Goal: Task Accomplishment & Management: Manage account settings

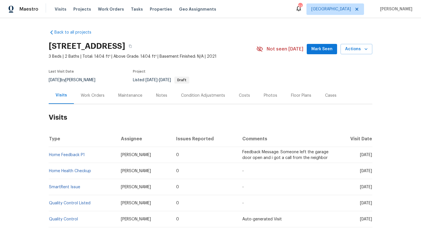
click at [97, 95] on div "Work Orders" at bounding box center [93, 96] width 24 height 6
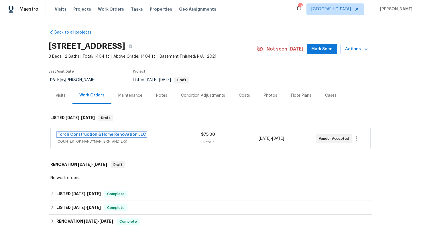
click at [86, 135] on link "Torch Construction & Home Renovation LLC" at bounding box center [102, 134] width 89 height 4
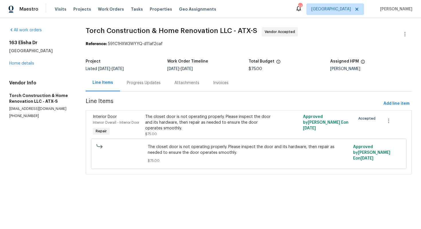
click at [139, 85] on div "Progress Updates" at bounding box center [144, 83] width 34 height 6
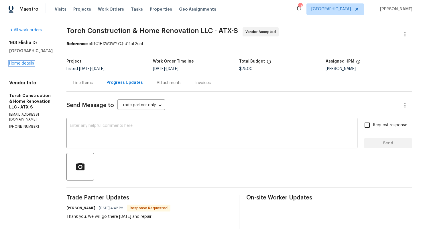
click at [24, 64] on link "Home details" at bounding box center [21, 63] width 25 height 4
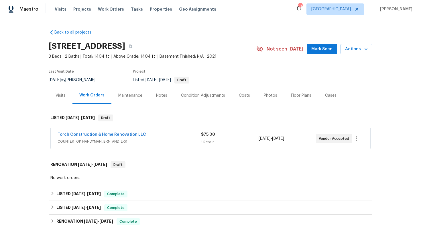
scroll to position [160, 0]
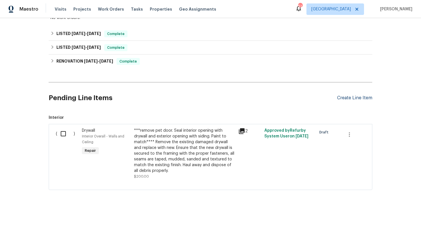
click at [348, 96] on div "Create Line Item" at bounding box center [354, 97] width 35 height 5
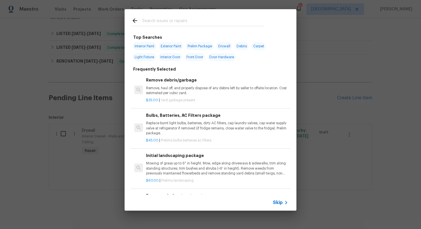
click at [184, 23] on input "text" at bounding box center [202, 21] width 121 height 9
type input "pest"
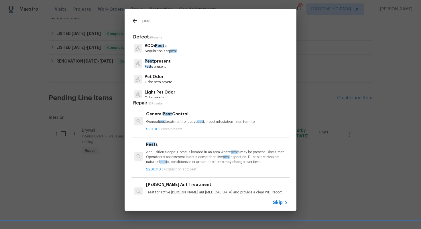
click at [168, 120] on p "General pest treatment for active pest /insect infestation - non termite" at bounding box center [217, 121] width 142 height 5
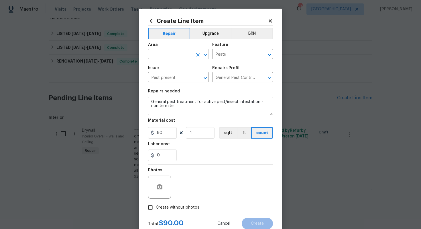
click at [168, 53] on input "text" at bounding box center [170, 54] width 45 height 9
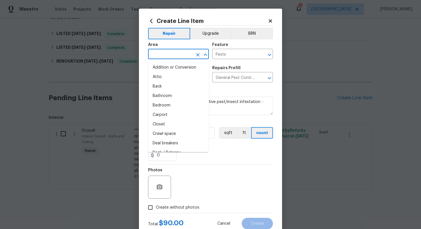
type input "["
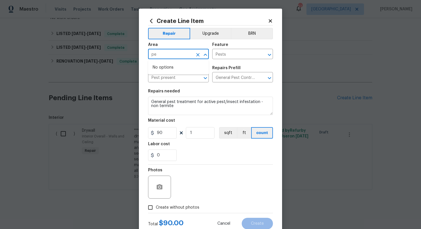
type input "p"
click at [165, 78] on li "Interior Overall" at bounding box center [178, 76] width 61 height 9
type input "Interior Overall"
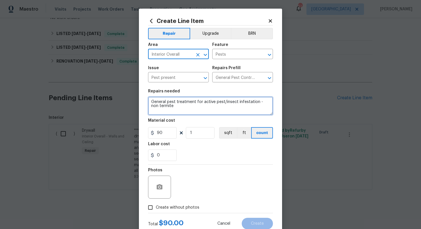
click at [178, 101] on textarea "General pest treatment for active pest/insect infestation - non termite" at bounding box center [210, 106] width 125 height 18
paste textarea "Feedback received that there are two huge wasp nests on the back porch. Please …"
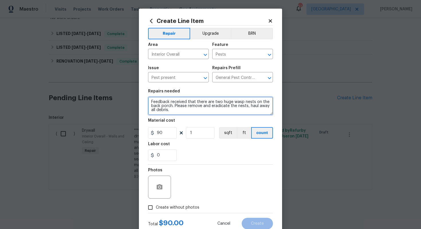
scroll to position [0, 0]
type textarea "Feedback received that there are two huge wasp nests on the back porch. Please …"
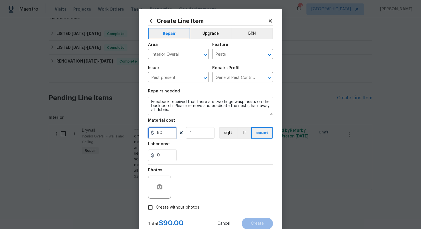
click at [166, 137] on input "90" at bounding box center [162, 132] width 29 height 11
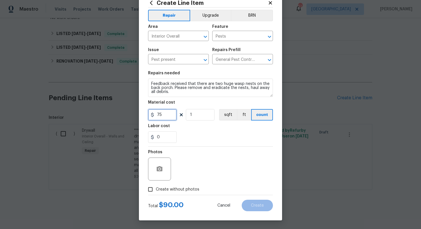
type input "75"
click at [170, 189] on span "Create without photos" at bounding box center [178, 189] width 44 height 6
click at [156, 189] on input "Create without photos" at bounding box center [150, 189] width 11 height 11
checkbox input "true"
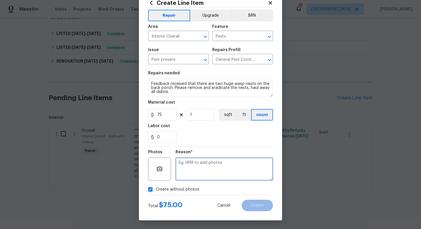
click at [234, 164] on textarea at bounding box center [224, 168] width 97 height 23
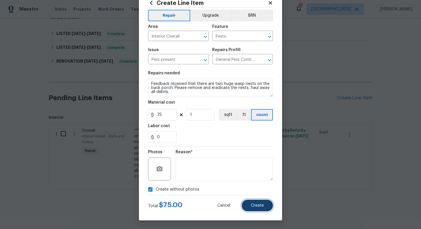
click at [252, 211] on button "Create" at bounding box center [257, 204] width 31 height 11
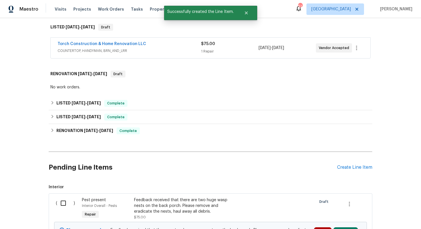
scroll to position [160, 0]
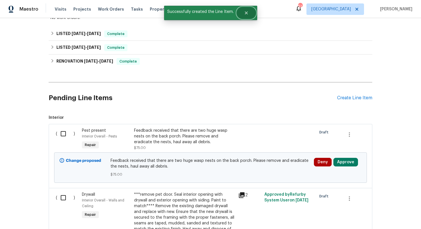
click at [246, 17] on button "Close" at bounding box center [246, 12] width 19 height 11
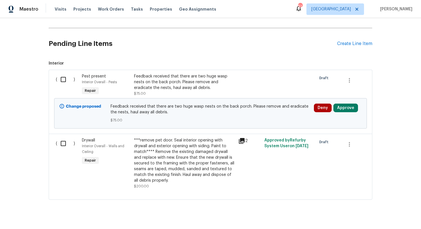
scroll to position [215, 0]
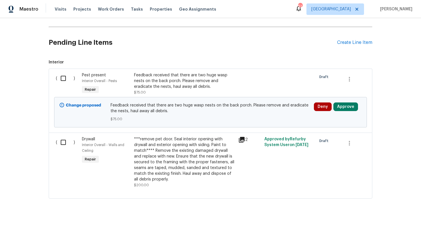
click at [63, 77] on input "checkbox" at bounding box center [65, 78] width 16 height 12
checkbox input "true"
click at [386, 213] on span "Create Work Order" at bounding box center [388, 214] width 38 height 7
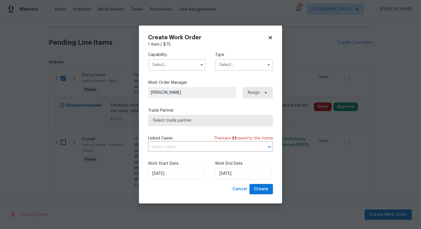
click at [168, 64] on input "text" at bounding box center [177, 64] width 58 height 11
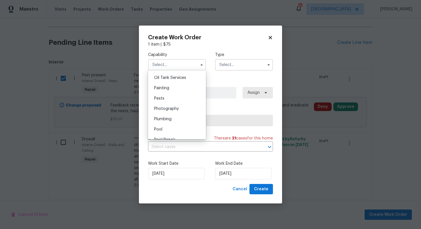
scroll to position [474, 0]
click at [169, 97] on div "Pests" at bounding box center [177, 94] width 55 height 10
type input "Pests"
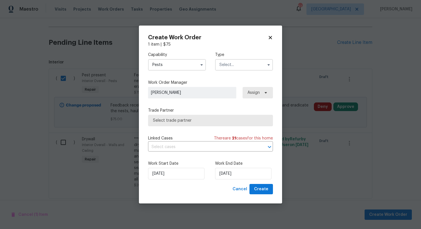
click at [232, 64] on input "text" at bounding box center [244, 64] width 58 height 11
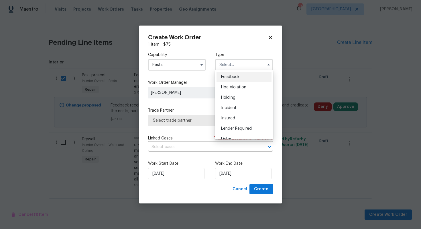
click at [233, 79] on span "Feedback" at bounding box center [230, 77] width 18 height 4
type input "Feedback"
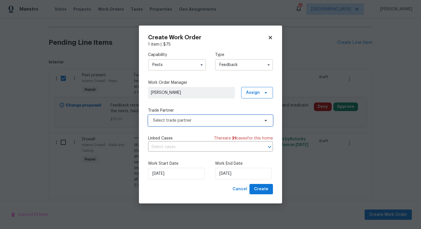
click at [193, 121] on span "Select trade partner" at bounding box center [206, 120] width 107 height 6
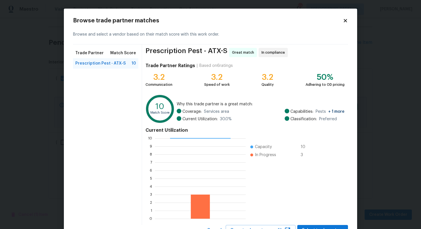
scroll to position [24, 0]
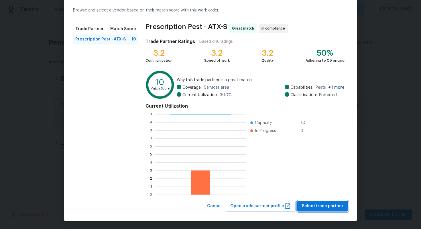
click at [316, 207] on span "Select trade partner" at bounding box center [323, 205] width 42 height 7
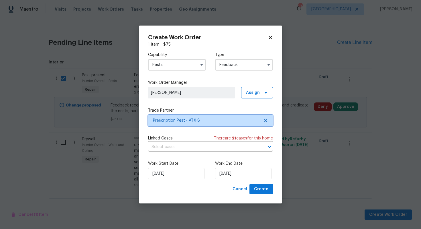
scroll to position [0, 0]
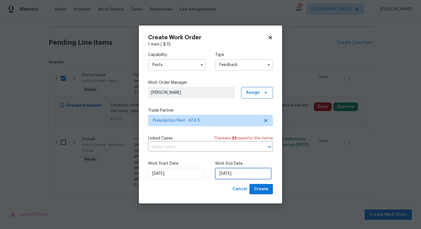
click at [230, 177] on input "05/09/2025" at bounding box center [243, 173] width 56 height 11
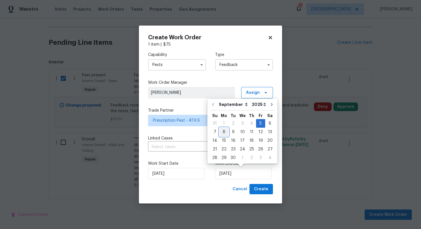
click at [223, 133] on div "8" at bounding box center [223, 132] width 9 height 8
type input "08/09/2025"
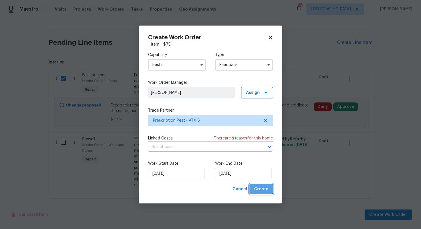
click at [260, 189] on span "Create" at bounding box center [261, 188] width 14 height 7
checkbox input "false"
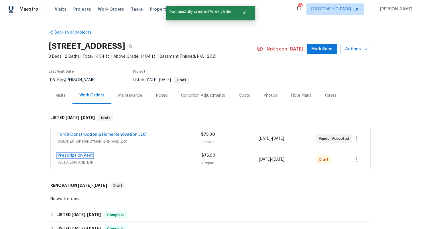
click at [73, 156] on link "Prescription Pest" at bounding box center [75, 155] width 35 height 4
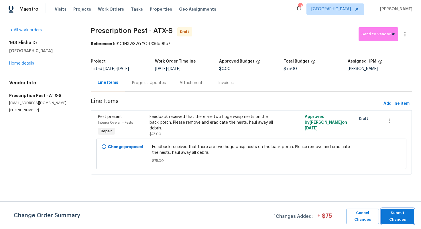
click at [406, 215] on span "Submit Changes" at bounding box center [397, 215] width 27 height 13
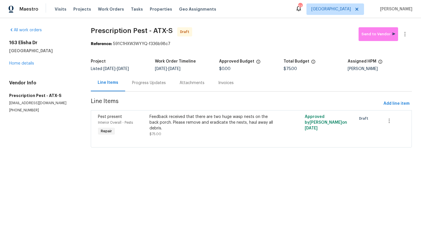
click at [152, 80] on div "Progress Updates" at bounding box center [149, 83] width 34 height 6
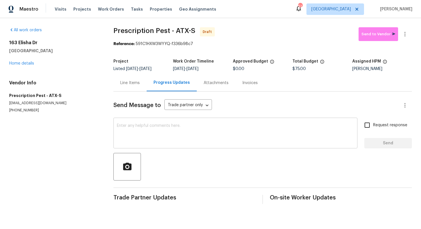
click at [159, 129] on textarea at bounding box center [235, 133] width 237 height 20
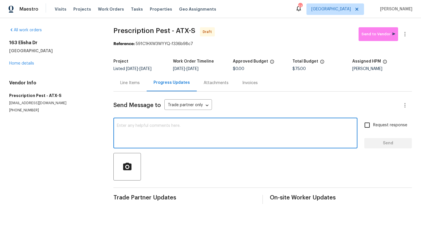
click at [211, 143] on textarea at bounding box center [235, 133] width 237 height 20
paste textarea "Hi this is Arvind with Opendoor. I’m confirming you received the WO for the pro…"
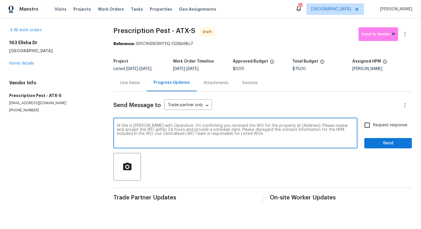
drag, startPoint x: 299, startPoint y: 126, endPoint x: 281, endPoint y: 125, distance: 17.2
click at [281, 125] on textarea "Hi this is Arvind with Opendoor. I’m confirming you received the WO for the pro…" at bounding box center [235, 133] width 237 height 20
paste textarea "163 Elisha Dr, Liberty Hill, TX 78642"
type textarea "Hi this is Arvind with Opendoor. I’m confirming you received the WO for the pro…"
click at [369, 125] on input "Request response" at bounding box center [367, 125] width 12 height 12
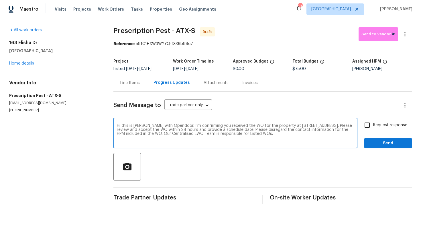
checkbox input "true"
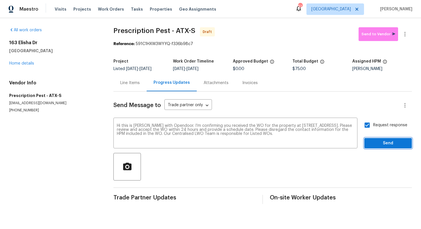
click at [382, 141] on span "Send" at bounding box center [388, 143] width 38 height 7
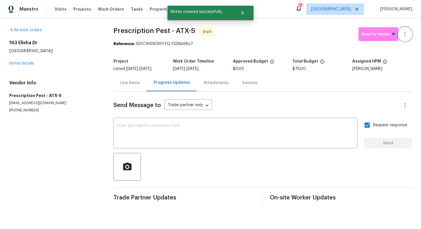
click at [409, 33] on button "button" at bounding box center [405, 34] width 14 height 14
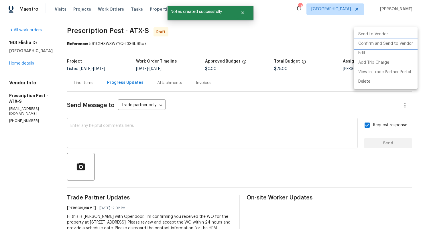
click at [383, 42] on li "Confirm and Send to Vendor" at bounding box center [386, 43] width 64 height 9
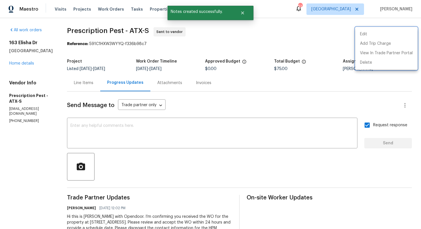
click at [246, 15] on div at bounding box center [210, 114] width 421 height 229
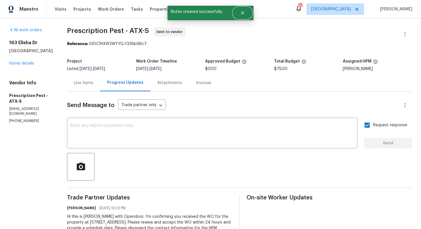
click at [246, 15] on button "Close" at bounding box center [242, 12] width 19 height 11
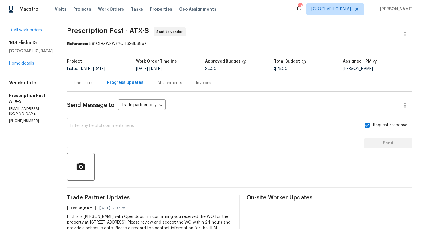
click at [166, 127] on textarea at bounding box center [212, 133] width 284 height 20
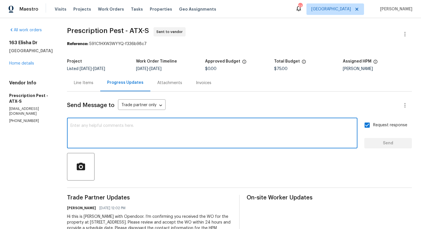
paste textarea "Attention All Work Orders must include before-photos (both close-up and wide-an…"
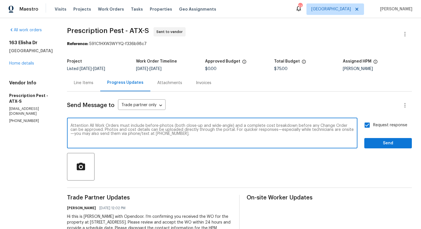
type textarea "Attention All Work Orders must include before-photos (both close-up and wide-an…"
click at [383, 138] on button "Send" at bounding box center [388, 143] width 48 height 11
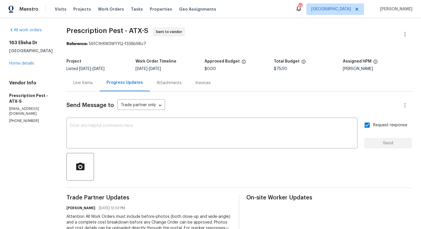
click at [90, 33] on span "Prescription Pest - ATX-S" at bounding box center [107, 30] width 82 height 7
copy span "Prescription Pest - ATX-S"
click at [60, 58] on div "All work orders 163 Elisha Dr Liberty Hill, TX 78642 Home details Vendor Info P…" at bounding box center [210, 158] width 421 height 280
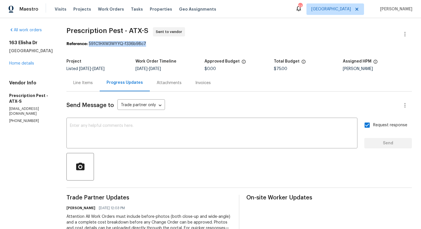
drag, startPoint x: 88, startPoint y: 44, endPoint x: 154, endPoint y: 44, distance: 65.9
click at [154, 44] on div "Reference: 591C1HXW3WYYQ-f336b98c7" at bounding box center [239, 44] width 346 height 6
copy div "591C1HXW3WYYQ-f336b98c7"
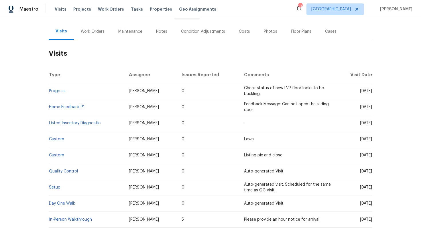
scroll to position [49, 0]
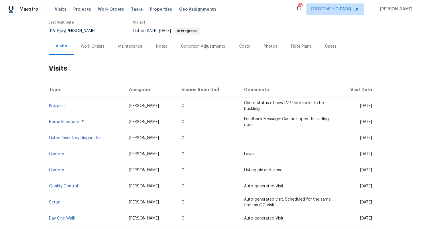
click at [92, 47] on div "Work Orders" at bounding box center [93, 47] width 24 height 6
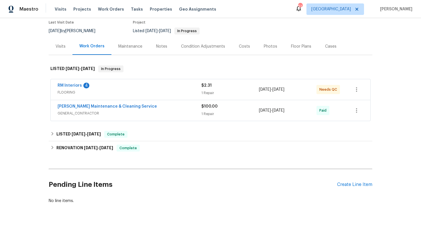
click at [181, 84] on div "RM Interiors 4" at bounding box center [130, 86] width 144 height 7
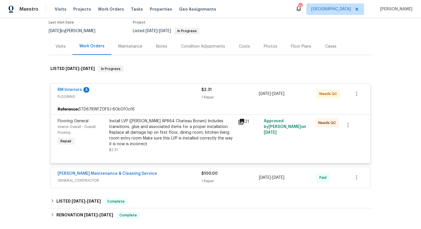
click at [123, 90] on div "RM Interiors 4" at bounding box center [130, 90] width 144 height 7
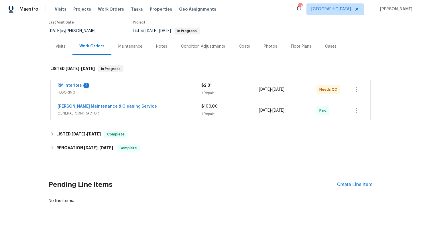
click at [123, 90] on span "FLOORING" at bounding box center [130, 92] width 144 height 6
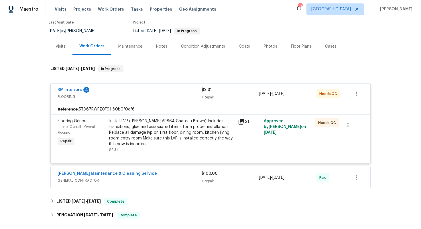
click at [123, 90] on div "RM Interiors 4" at bounding box center [130, 90] width 144 height 7
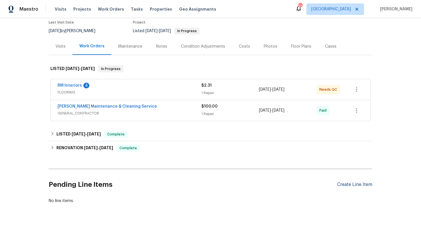
click at [354, 183] on div "Create Line Item" at bounding box center [354, 184] width 35 height 5
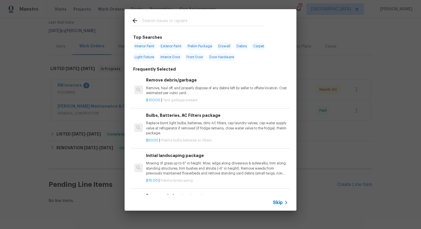
click at [163, 20] on input "text" at bounding box center [202, 21] width 121 height 9
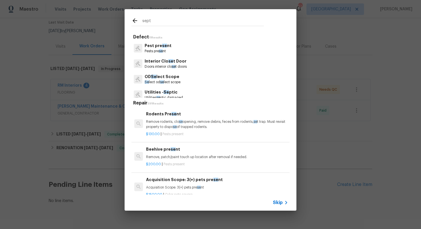
type input "septi"
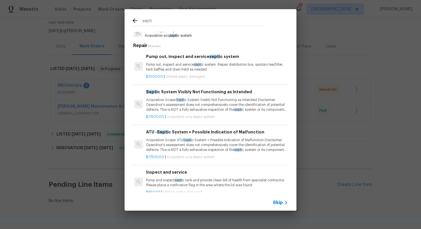
click at [160, 71] on p "Pump out, inspect and service septi c system. Repair distribution box, sanitary…" at bounding box center [217, 67] width 142 height 10
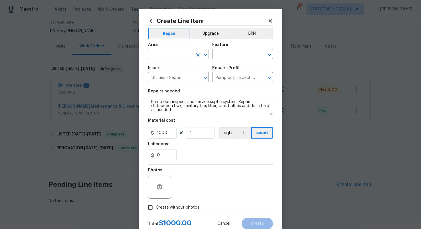
click at [160, 54] on input "text" at bounding box center [170, 54] width 45 height 9
click at [157, 76] on li "Interior Overall" at bounding box center [178, 76] width 61 height 9
type input "Interior Overall"
click at [232, 54] on input "text" at bounding box center [234, 54] width 45 height 9
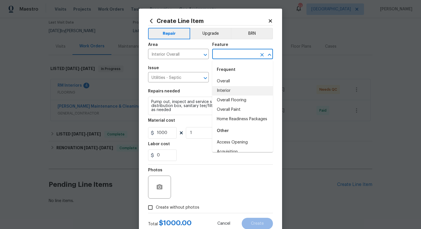
click at [225, 90] on li "Interior" at bounding box center [242, 90] width 61 height 9
type input "Interior"
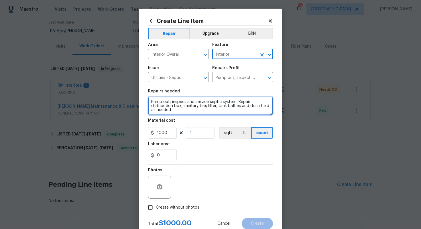
click at [174, 101] on textarea "Pump out, inspect and service septic system. Repair distribution box, sanitary …" at bounding box center [210, 106] width 125 height 18
paste textarea "lease investigate the report that -The panel to the septic pump in the backyard…"
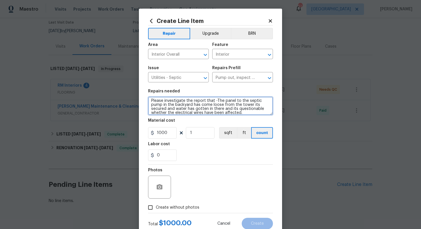
scroll to position [4, 0]
type textarea "Please investigate the report that -The panel to the septic pump in the backyar…"
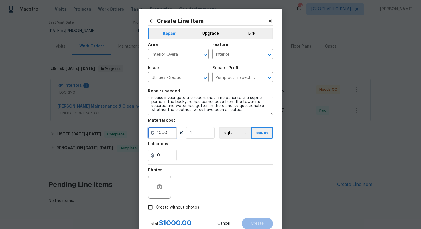
click at [168, 133] on input "1000" at bounding box center [162, 132] width 29 height 11
type input "75"
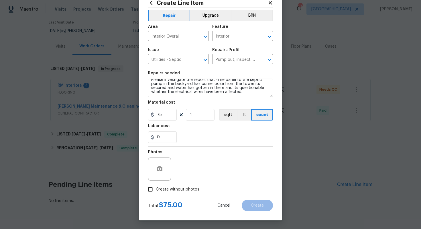
click at [164, 191] on span "Create without photos" at bounding box center [178, 189] width 44 height 6
click at [156, 191] on input "Create without photos" at bounding box center [150, 189] width 11 height 11
checkbox input "true"
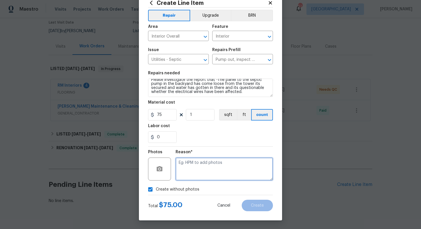
click at [198, 172] on textarea at bounding box center [224, 168] width 97 height 23
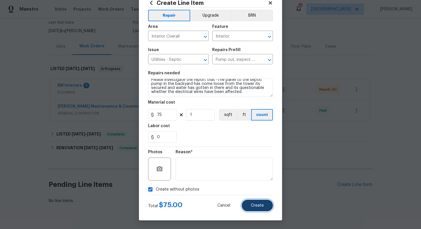
click at [256, 203] on button "Create" at bounding box center [257, 204] width 31 height 11
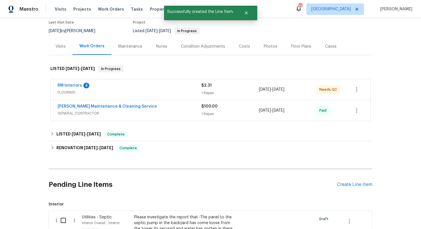
scroll to position [151, 0]
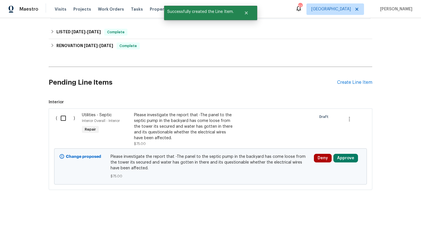
click at [77, 114] on div "( )" at bounding box center [67, 129] width 26 height 38
click at [69, 117] on input "checkbox" at bounding box center [65, 118] width 16 height 12
checkbox input "true"
click at [384, 213] on span "Create Work Order" at bounding box center [388, 214] width 38 height 7
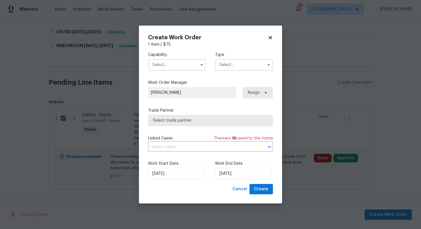
click at [178, 61] on input "text" at bounding box center [177, 64] width 58 height 11
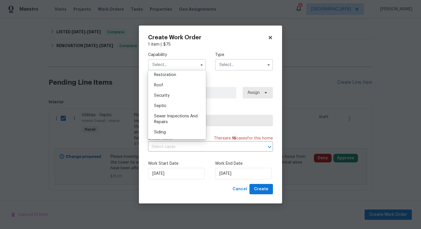
scroll to position [576, 0]
click at [168, 106] on div "Septic" at bounding box center [177, 106] width 55 height 10
type input "Septic"
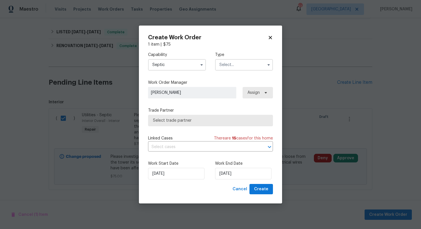
click at [242, 64] on input "text" at bounding box center [244, 64] width 58 height 11
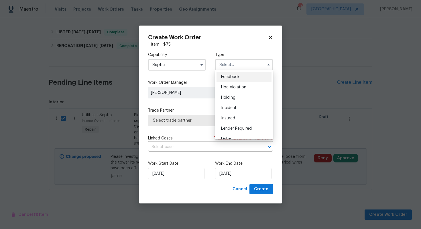
click at [237, 75] on span "Feedback" at bounding box center [230, 77] width 18 height 4
type input "Feedback"
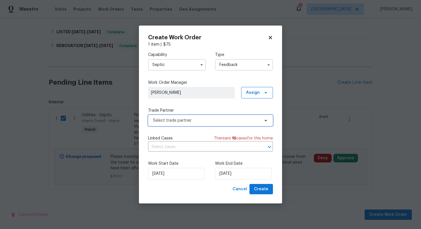
click at [180, 117] on span "Select trade partner" at bounding box center [210, 120] width 125 height 11
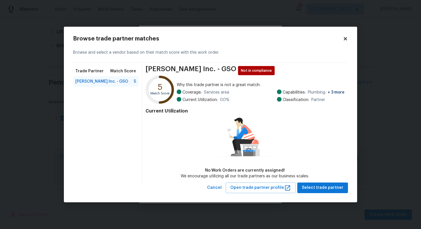
click at [30, 122] on body "Maestro Visits Projects Work Orders Tasks Properties Geo Assignments 51 Dallas …" at bounding box center [210, 114] width 421 height 229
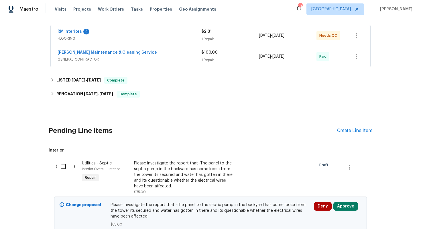
scroll to position [151, 0]
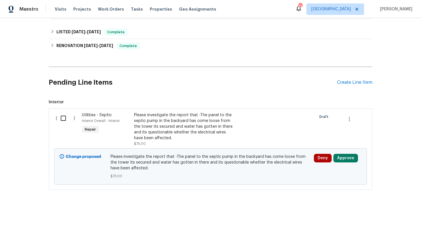
click at [62, 123] on input "checkbox" at bounding box center [65, 118] width 16 height 12
checkbox input "true"
click at [383, 212] on span "Create Work Order" at bounding box center [388, 214] width 38 height 7
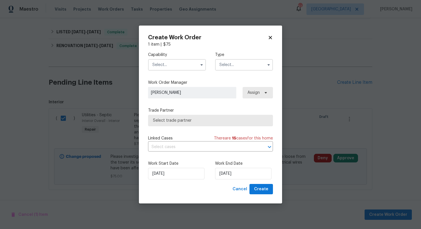
click at [184, 62] on input "text" at bounding box center [177, 64] width 58 height 11
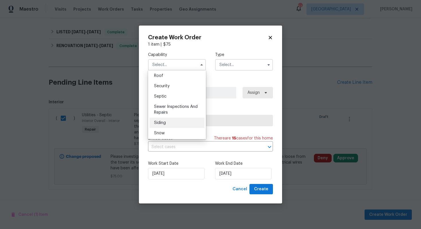
scroll to position [591, 0]
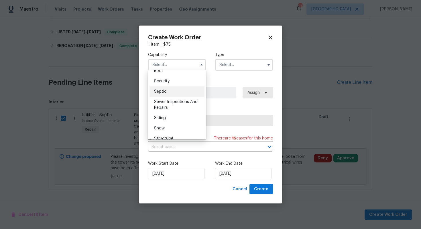
click at [165, 93] on span "Septic" at bounding box center [160, 91] width 12 height 4
type input "Septic"
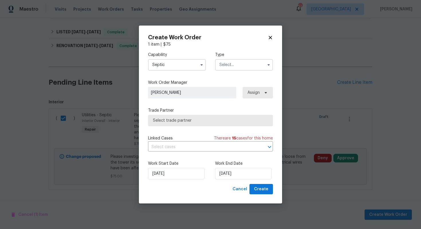
click at [234, 68] on input "text" at bounding box center [244, 64] width 58 height 11
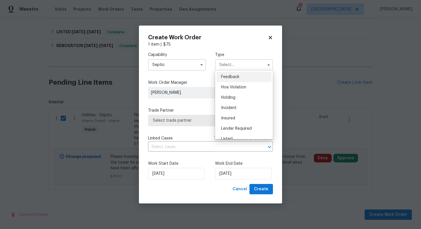
click at [231, 77] on span "Feedback" at bounding box center [230, 77] width 18 height 4
type input "Feedback"
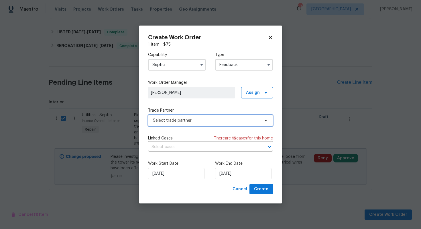
click at [193, 118] on span "Select trade partner" at bounding box center [206, 120] width 107 height 6
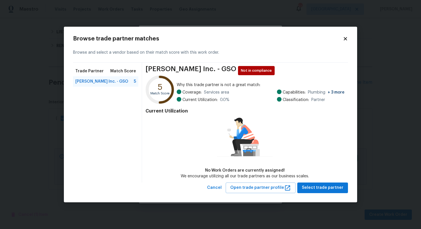
click at [47, 93] on body "Maestro Visits Projects Work Orders Tasks Properties Geo Assignments 51 Dallas …" at bounding box center [210, 114] width 421 height 229
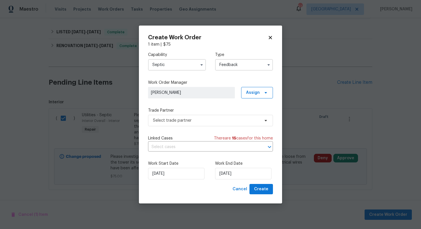
click at [182, 68] on input "Septic" at bounding box center [177, 64] width 58 height 11
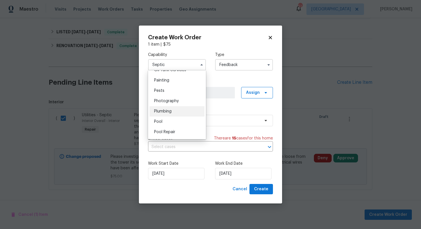
scroll to position [478, 0]
click at [164, 112] on span "Plumbing" at bounding box center [162, 111] width 17 height 4
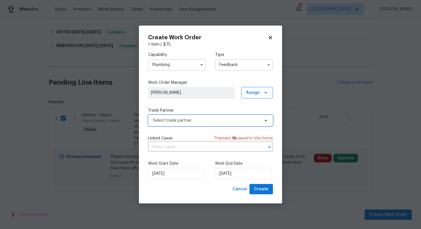
click at [181, 122] on span "Select trade partner" at bounding box center [206, 120] width 107 height 6
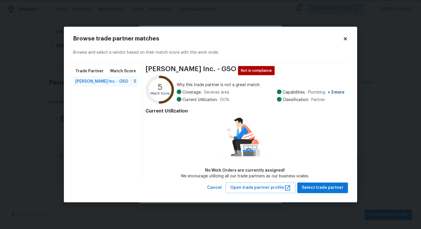
click at [48, 113] on body "Maestro Visits Projects Work Orders Tasks Properties Geo Assignments 51 Dallas …" at bounding box center [210, 114] width 421 height 229
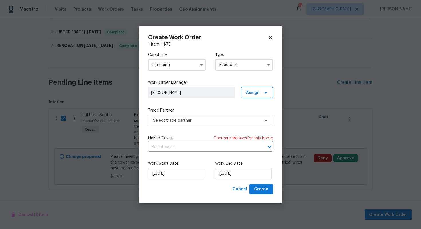
click at [187, 67] on input "Plumbing" at bounding box center [177, 64] width 58 height 11
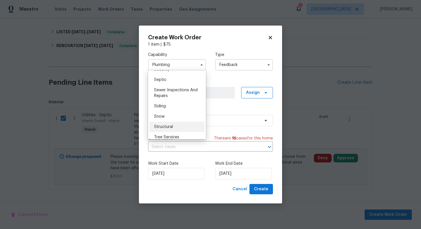
scroll to position [602, 0]
click at [168, 79] on div "Septic" at bounding box center [177, 80] width 55 height 10
type input "Septic"
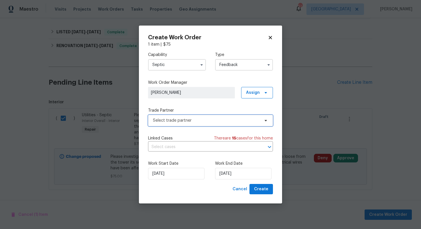
click at [175, 121] on span "Select trade partner" at bounding box center [206, 120] width 107 height 6
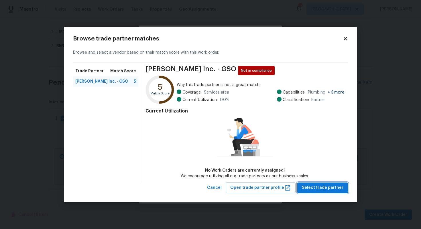
click at [314, 187] on span "Select trade partner" at bounding box center [323, 187] width 42 height 7
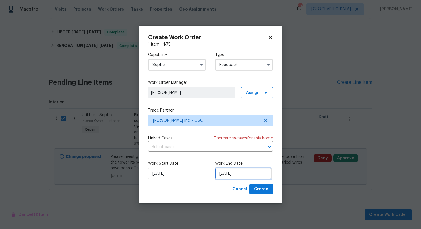
click at [229, 176] on input "05/09/2025" at bounding box center [243, 173] width 56 height 11
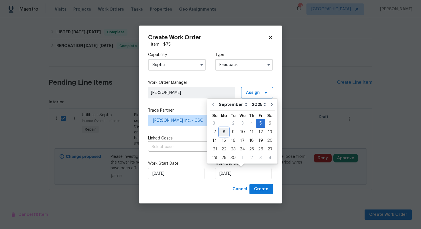
click at [223, 133] on div "8" at bounding box center [223, 132] width 9 height 8
type input "08/09/2025"
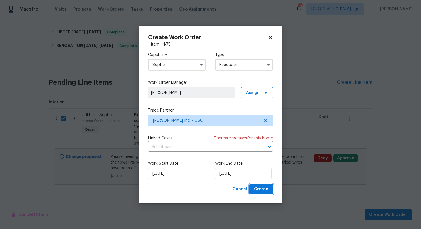
click at [262, 191] on span "Create" at bounding box center [261, 188] width 14 height 7
checkbox input "false"
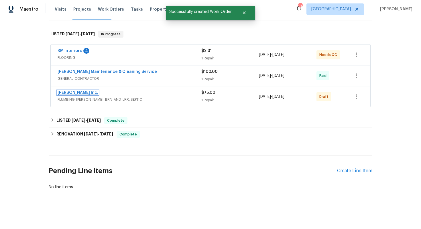
click at [65, 93] on link "Dyer's Inc." at bounding box center [78, 93] width 41 height 4
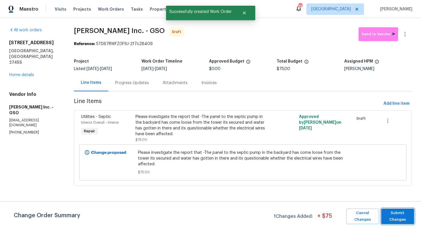
click at [393, 221] on span "Submit Changes" at bounding box center [397, 215] width 27 height 13
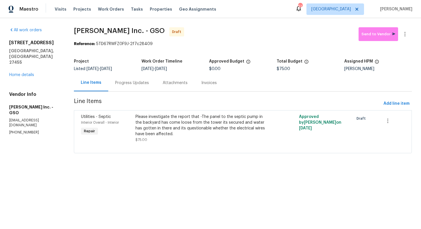
click at [123, 81] on div "Progress Updates" at bounding box center [132, 83] width 34 height 6
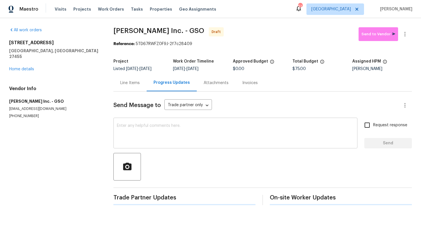
click at [130, 123] on div "x ​" at bounding box center [235, 133] width 244 height 29
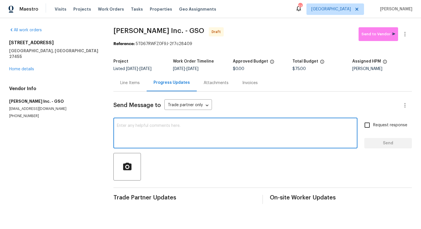
click at [200, 125] on textarea at bounding box center [235, 133] width 237 height 20
paste textarea "Hi this is Arvind with Opendoor. I’m confirming you received the WO for the pro…"
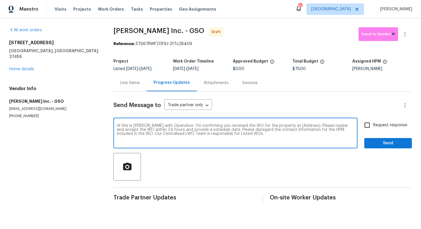
drag, startPoint x: 299, startPoint y: 125, endPoint x: 281, endPoint y: 125, distance: 18.3
click at [281, 125] on textarea "Hi this is Arvind with Opendoor. I’m confirming you received the WO for the pro…" at bounding box center [235, 133] width 237 height 20
paste textarea "400 Lauryn Waverly Way, Greensboro, NC 27455"
type textarea "Hi this is Arvind with Opendoor. I’m confirming you received the WO for the pro…"
click at [366, 125] on input "Request response" at bounding box center [367, 125] width 12 height 12
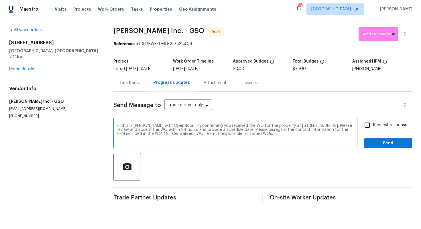
checkbox input "true"
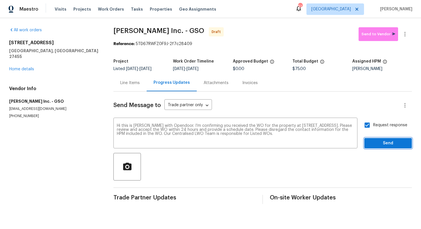
click at [374, 147] on button "Send" at bounding box center [388, 143] width 48 height 11
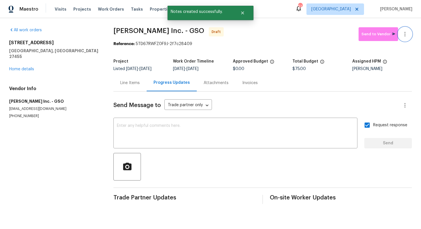
click at [406, 33] on icon "button" at bounding box center [405, 34] width 7 height 7
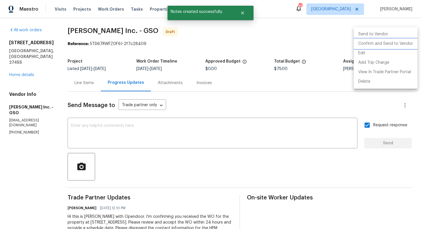
click at [374, 44] on li "Confirm and Send to Vendor" at bounding box center [386, 43] width 64 height 9
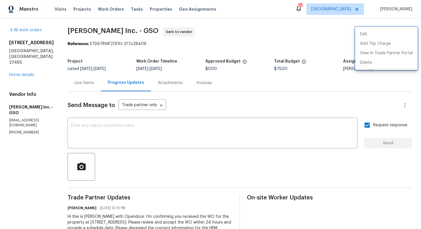
click at [240, 137] on div at bounding box center [210, 114] width 421 height 229
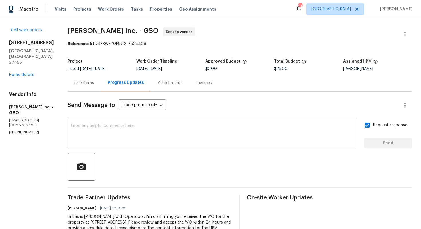
paste textarea "Attention All Work Orders must include before-photos (both close-up and wide-an…"
click at [231, 136] on textarea at bounding box center [212, 133] width 283 height 20
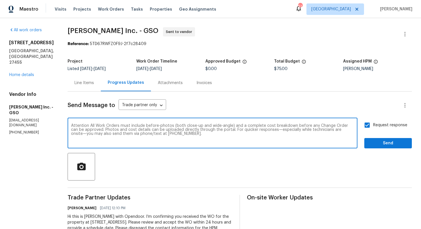
scroll to position [30, 0]
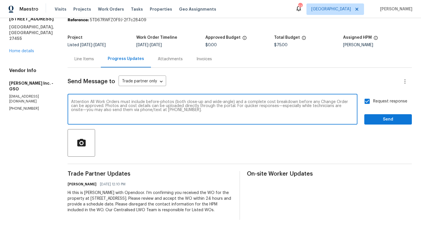
type textarea "Attention All Work Orders must include before-photos (both close-up and wide-an…"
click at [390, 116] on span "Send" at bounding box center [388, 119] width 38 height 7
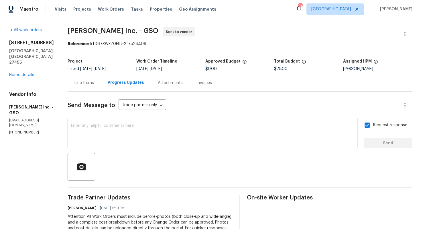
click at [76, 33] on span "Dyer's Inc. - GSO" at bounding box center [113, 30] width 91 height 7
copy span "Dyer's Inc. - GSO"
click at [79, 52] on section "Dyer's Inc. - GSO Sent to vendor Reference: 5TD67RWFZ0F9J-2f7c28409 Project Lis…" at bounding box center [240, 157] width 344 height 261
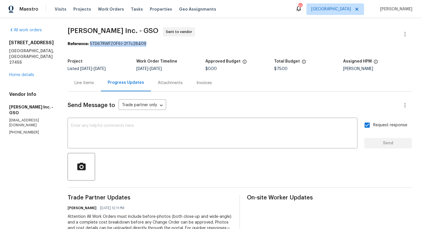
drag, startPoint x: 89, startPoint y: 44, endPoint x: 174, endPoint y: 45, distance: 85.1
click at [174, 45] on div "Reference: 5TD67RWFZ0F9J-2f7c28409" at bounding box center [240, 44] width 344 height 6
copy div "5TD67RWFZ0F9J-2f7c28409"
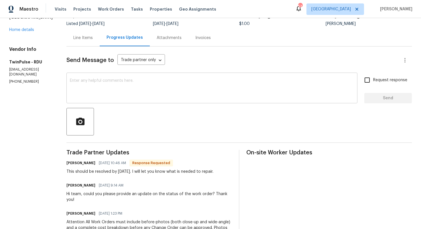
scroll to position [46, 0]
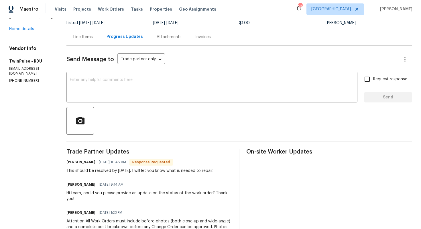
click at [70, 162] on h6 "Gwen Mathews" at bounding box center [80, 162] width 29 height 6
copy h6 "Gwen"
click at [124, 101] on div "x ​" at bounding box center [211, 87] width 291 height 29
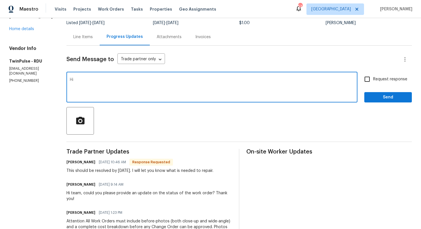
paste textarea "Gwen"
type textarea "Hi Gwen, thank you for the update, kindly keep me posted. Thanks!"
click at [372, 77] on input "Request response" at bounding box center [367, 79] width 12 height 12
checkbox input "true"
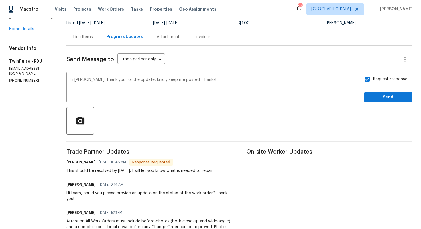
click at [377, 105] on div "Send Message to Trade partner only Trade partner only ​ Hi Gwen, thank you for …" at bounding box center [239, 172] width 346 height 253
click at [376, 97] on span "Send" at bounding box center [388, 97] width 38 height 7
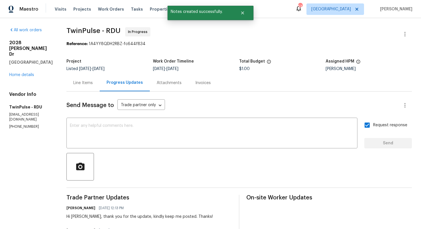
scroll to position [76, 0]
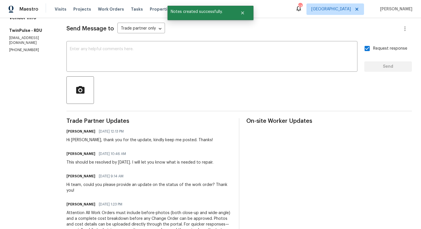
click at [101, 161] on div "This should be resolved by tomorrow. I will let you know what is needed to repa…" at bounding box center [139, 162] width 147 height 6
copy div "This should be resolved by tomorrow. I will let you know what is needed to repa…"
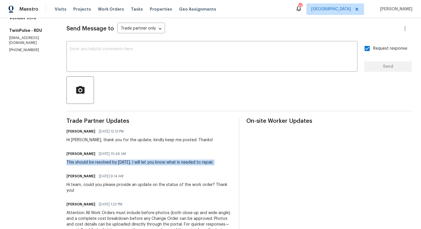
scroll to position [0, 0]
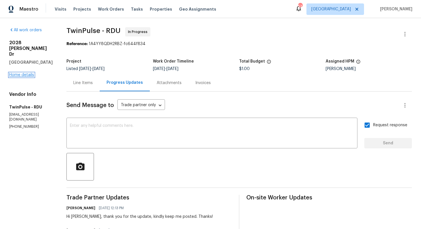
click at [20, 73] on link "Home details" at bounding box center [21, 75] width 25 height 4
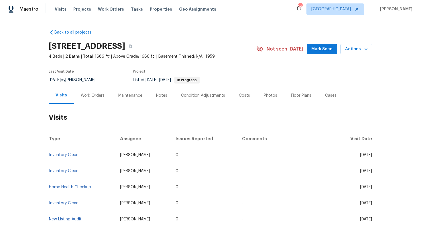
click at [94, 93] on div "Work Orders" at bounding box center [93, 96] width 24 height 6
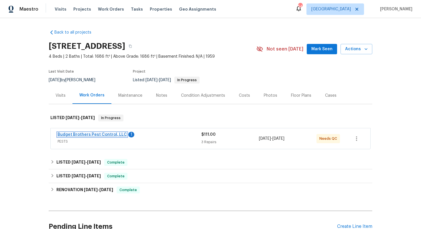
click at [72, 135] on link "Budget Brothers Pest Control, LLC" at bounding box center [92, 134] width 69 height 4
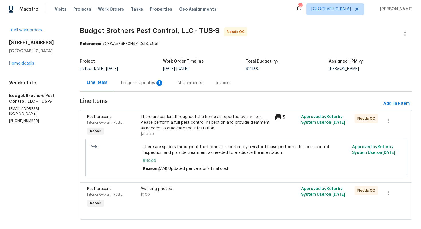
scroll to position [7, 0]
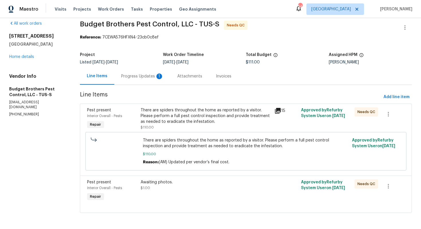
click at [138, 75] on div "Progress Updates 1" at bounding box center [142, 76] width 42 height 6
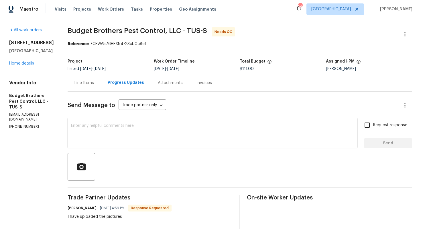
click at [91, 80] on div "Line Items" at bounding box center [83, 83] width 19 height 6
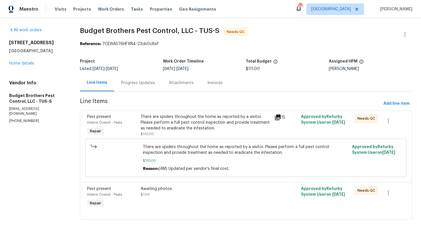
click at [158, 118] on div "There are spiders throughout the home as reported by a visitor. Please perform …" at bounding box center [206, 122] width 130 height 17
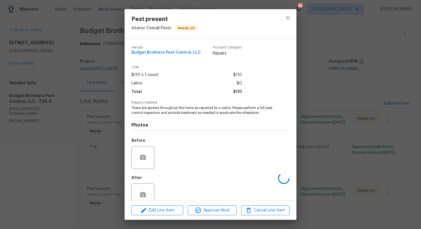
scroll to position [11, 0]
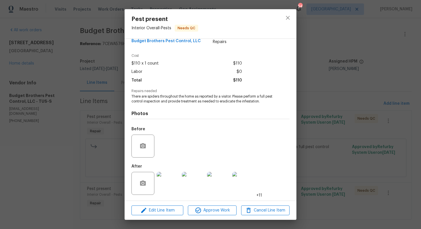
click at [238, 185] on img at bounding box center [243, 183] width 23 height 23
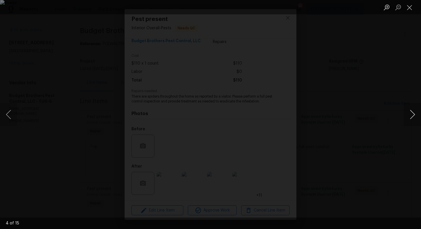
click at [411, 113] on button "Next image" at bounding box center [412, 114] width 17 height 23
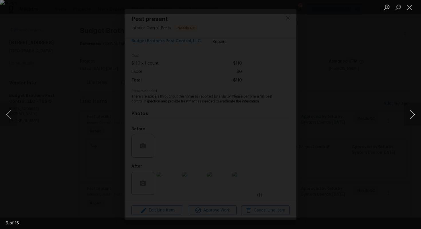
click at [411, 113] on button "Next image" at bounding box center [412, 114] width 17 height 23
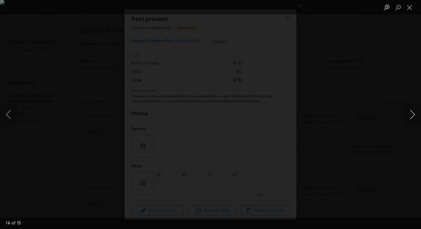
click at [411, 113] on button "Next image" at bounding box center [412, 114] width 17 height 23
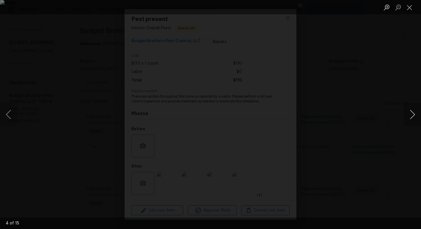
click at [411, 113] on button "Next image" at bounding box center [412, 114] width 17 height 23
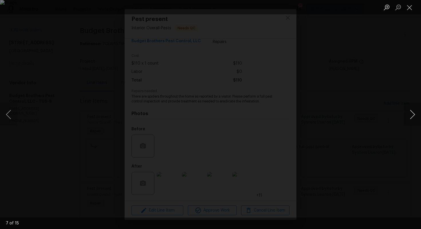
click at [411, 113] on button "Next image" at bounding box center [412, 114] width 17 height 23
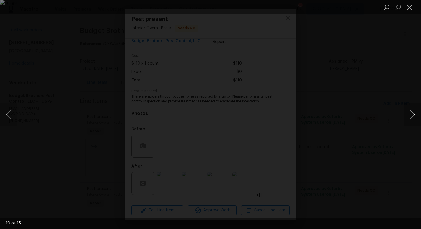
click at [411, 113] on button "Next image" at bounding box center [412, 114] width 17 height 23
click at [374, 121] on div "Lightbox" at bounding box center [210, 114] width 421 height 229
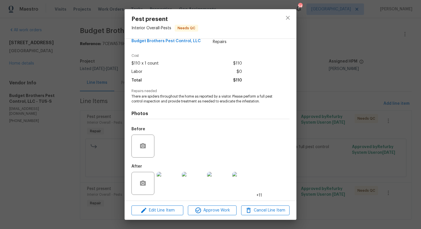
click at [338, 122] on div "Pest present Interior Overall - Pests Needs QC Vendor Budget Brothers Pest Cont…" at bounding box center [210, 114] width 421 height 229
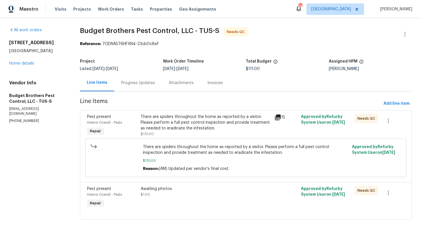
click at [255, 136] on div "There are spiders throughout the home as reported by a visitor. Please perform …" at bounding box center [206, 125] width 130 height 23
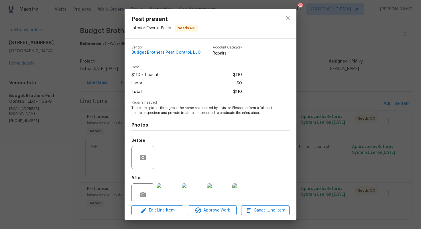
click at [332, 98] on div "Pest present Interior Overall - Pests Needs QC Vendor Budget Brothers Pest Cont…" at bounding box center [210, 114] width 421 height 229
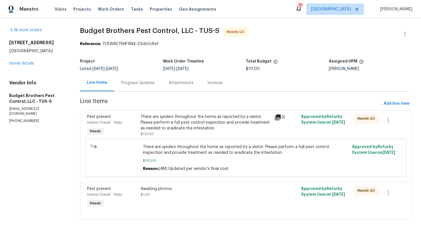
click at [128, 87] on div "Progress Updates" at bounding box center [138, 82] width 48 height 17
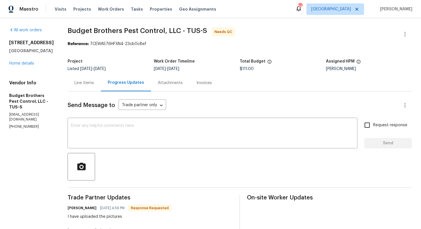
click at [94, 83] on div "Line Items" at bounding box center [83, 83] width 19 height 6
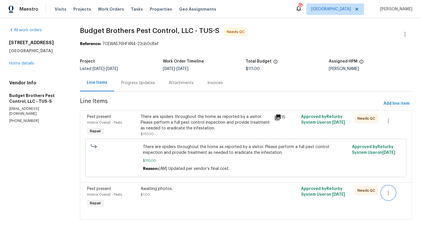
click at [390, 194] on icon "button" at bounding box center [388, 192] width 7 height 7
click at [394, 193] on li "Cancel" at bounding box center [393, 192] width 22 height 9
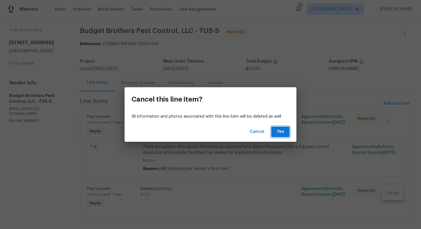
click at [281, 133] on span "Yes" at bounding box center [280, 131] width 9 height 7
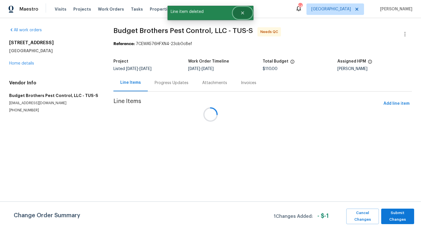
click at [244, 13] on icon "Close" at bounding box center [242, 13] width 5 height 5
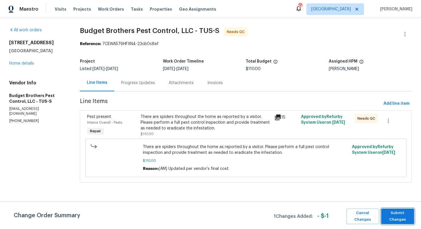
click at [397, 215] on span "Submit Changes" at bounding box center [397, 215] width 27 height 13
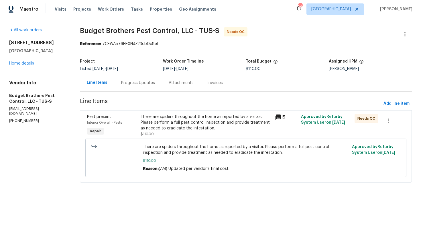
click at [142, 84] on div "Progress Updates" at bounding box center [138, 83] width 34 height 6
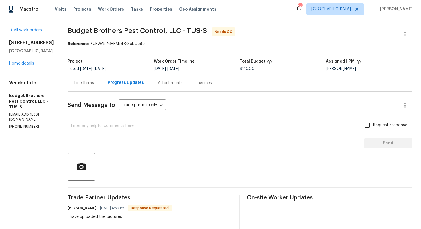
scroll to position [64, 0]
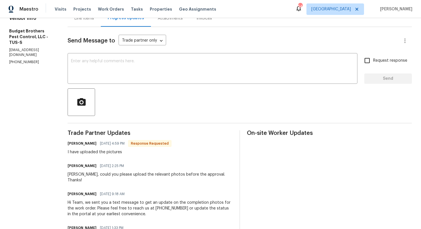
click at [82, 144] on h6 "Billie Tholen" at bounding box center [82, 143] width 29 height 6
copy h6 "Billie"
click at [143, 71] on textarea at bounding box center [212, 69] width 283 height 20
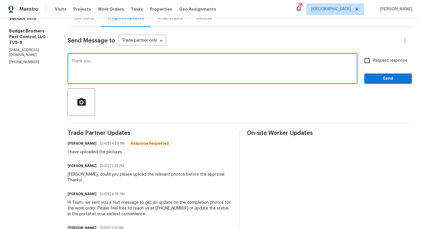
paste textarea "Billie"
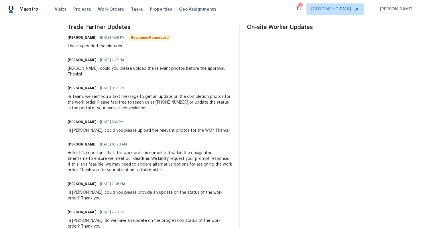
scroll to position [0, 0]
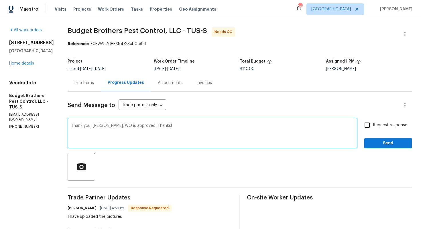
type textarea "Thank you, Billie. WO is approved. Thanks!"
click at [384, 140] on span "Send" at bounding box center [388, 143] width 38 height 7
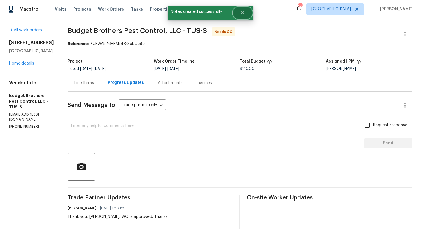
click at [248, 12] on button "Close" at bounding box center [242, 12] width 19 height 11
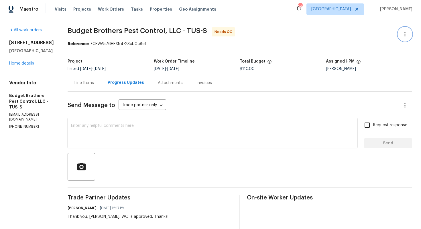
click at [404, 33] on icon "button" at bounding box center [405, 34] width 7 height 7
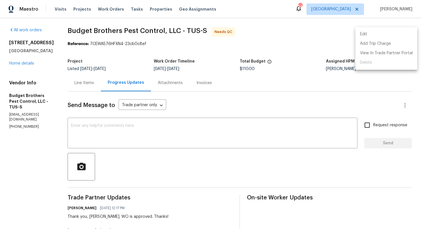
click at [376, 31] on li "Edit" at bounding box center [387, 34] width 62 height 9
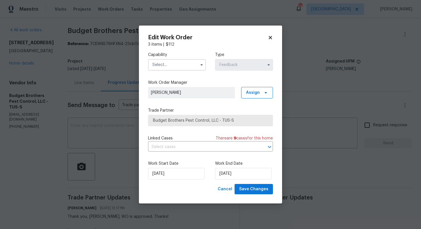
click at [170, 65] on input "text" at bounding box center [177, 64] width 58 height 11
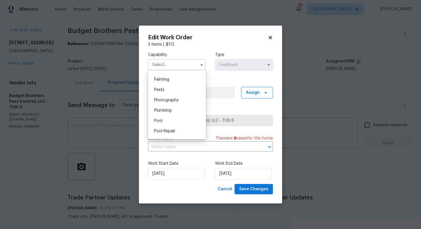
scroll to position [486, 0]
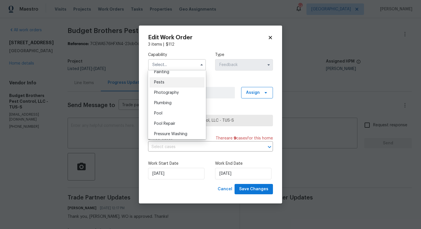
click at [164, 85] on div "Pests" at bounding box center [177, 82] width 55 height 10
type input "Pests"
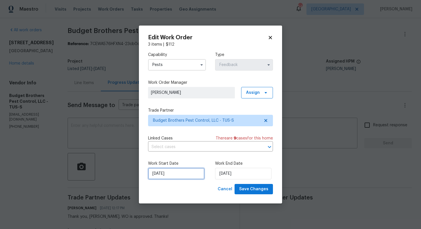
click at [188, 173] on input "25/08/2025" at bounding box center [176, 173] width 56 height 11
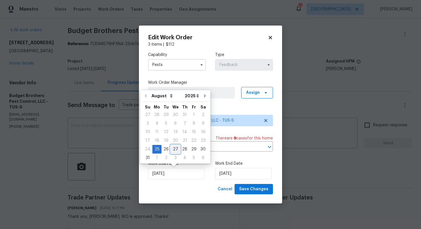
click at [176, 149] on div "27" at bounding box center [175, 149] width 9 height 8
type input "27/08/2025"
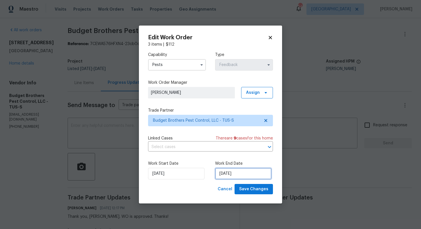
click at [239, 176] on input "27/08/2025" at bounding box center [243, 173] width 56 height 11
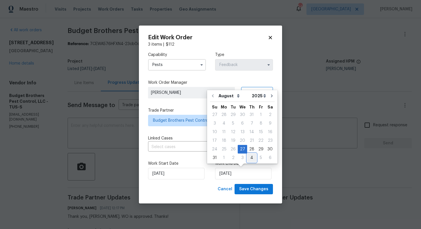
click at [250, 158] on div "4" at bounding box center [251, 158] width 9 height 8
type input "[DATE]"
select select "8"
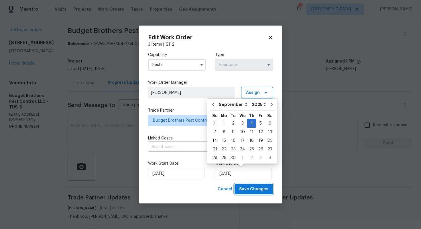
click at [246, 189] on span "Save Changes" at bounding box center [253, 188] width 29 height 7
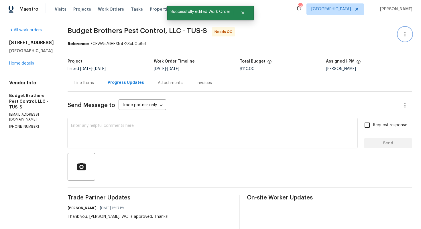
click at [404, 34] on icon "button" at bounding box center [405, 34] width 7 height 7
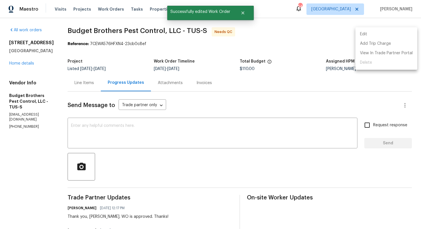
click at [371, 34] on li "Edit" at bounding box center [387, 34] width 62 height 9
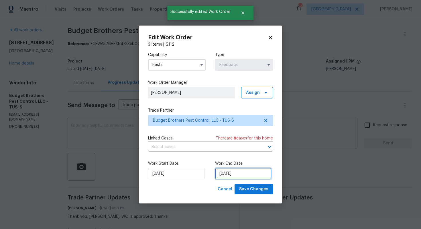
click at [241, 170] on input "04/09/2025" at bounding box center [243, 173] width 56 height 11
select select "8"
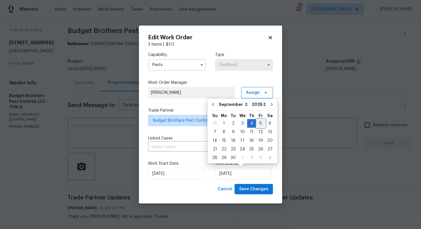
click at [260, 123] on div "5" at bounding box center [260, 123] width 9 height 8
type input "05/09/2025"
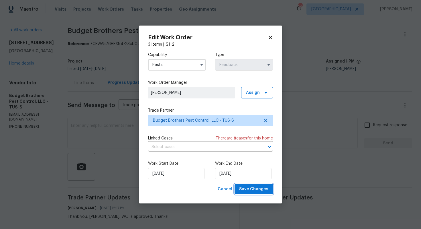
click at [250, 189] on span "Save Changes" at bounding box center [253, 188] width 29 height 7
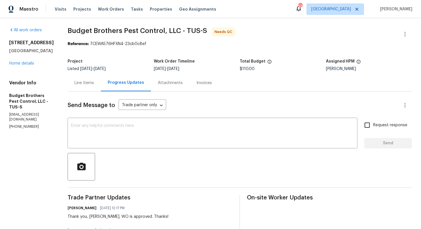
click at [98, 87] on div "Line Items" at bounding box center [84, 82] width 33 height 17
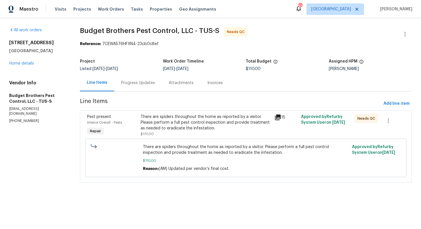
click at [201, 125] on div "There are spiders throughout the home as reported by a visitor. Please perform …" at bounding box center [206, 122] width 130 height 17
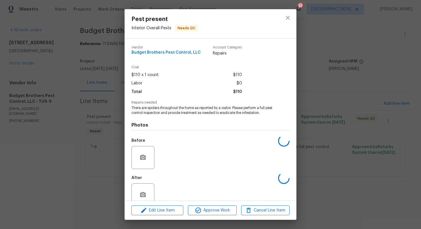
scroll to position [11, 0]
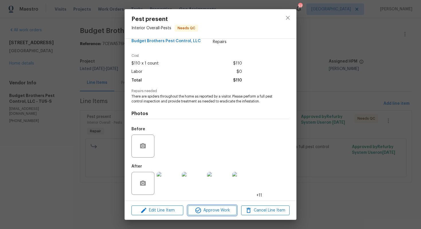
click at [205, 211] on span "Approve Work" at bounding box center [212, 210] width 45 height 7
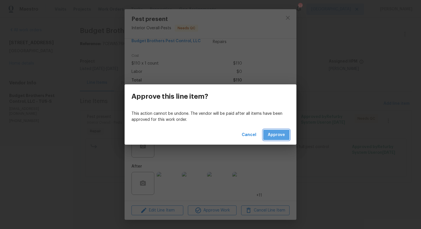
click at [271, 136] on span "Approve" at bounding box center [276, 134] width 17 height 7
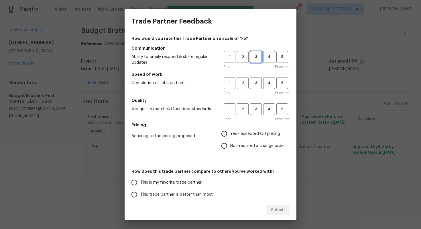
click at [260, 55] on span "3" at bounding box center [256, 57] width 11 height 7
click at [254, 82] on span "3" at bounding box center [256, 83] width 11 height 7
click at [256, 112] on span "3" at bounding box center [256, 109] width 11 height 7
click at [233, 142] on label "No - required a change order" at bounding box center [251, 146] width 67 height 12
click at [230, 142] on input "No - required a change order" at bounding box center [224, 146] width 12 height 12
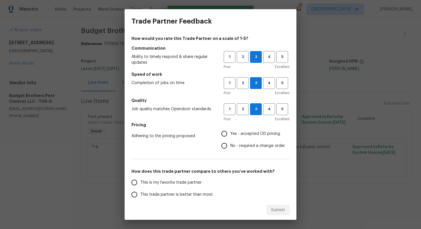
radio input "true"
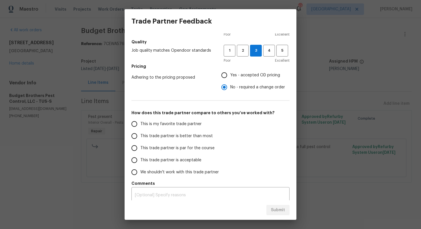
scroll to position [62, 0]
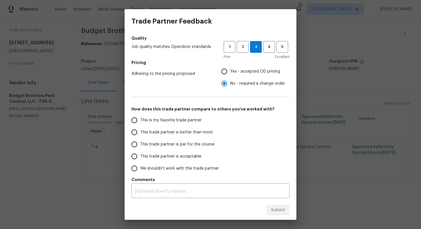
click at [179, 134] on span "This trade partner is better than most" at bounding box center [176, 132] width 72 height 6
click at [140, 134] on input "This trade partner is better than most" at bounding box center [134, 132] width 12 height 12
radio input "false"
click at [174, 143] on span "This trade partner is par for the course" at bounding box center [177, 144] width 74 height 6
click at [140, 143] on input "This trade partner is par for the course" at bounding box center [134, 144] width 12 height 12
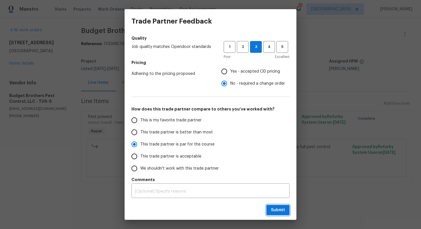
click at [276, 211] on span "Submit" at bounding box center [278, 209] width 14 height 7
radio input "true"
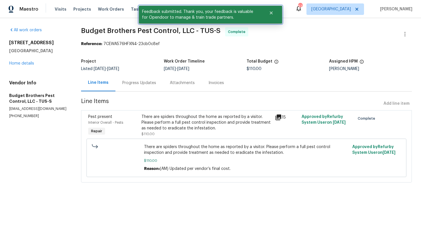
click at [280, 14] on div at bounding box center [272, 13] width 20 height 14
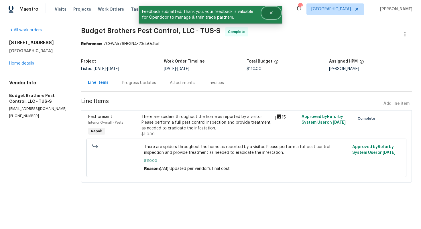
click at [277, 12] on button "Close" at bounding box center [271, 12] width 19 height 11
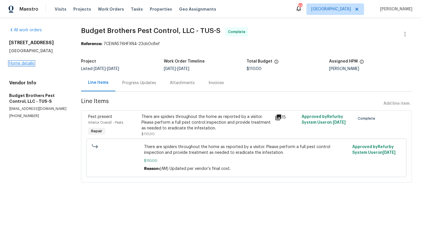
click at [26, 63] on link "Home details" at bounding box center [21, 63] width 25 height 4
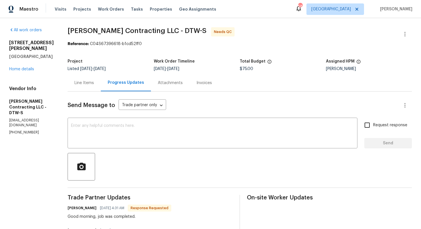
click at [88, 83] on div "Line Items" at bounding box center [83, 83] width 19 height 6
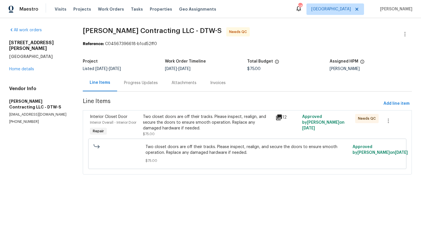
click at [173, 125] on div "Two closet doors are off their tracks. Please inspect, realign, and secure the …" at bounding box center [207, 122] width 129 height 17
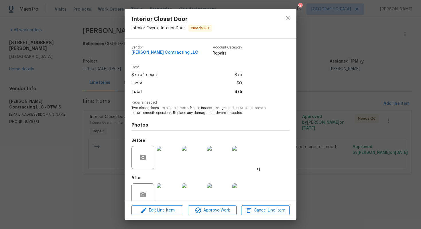
scroll to position [11, 0]
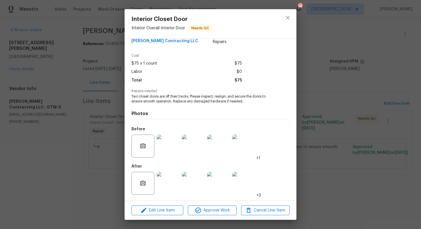
click at [167, 146] on img at bounding box center [168, 145] width 23 height 23
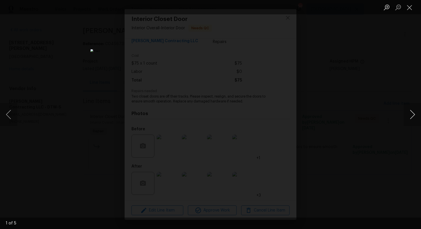
click at [411, 116] on button "Next image" at bounding box center [412, 114] width 17 height 23
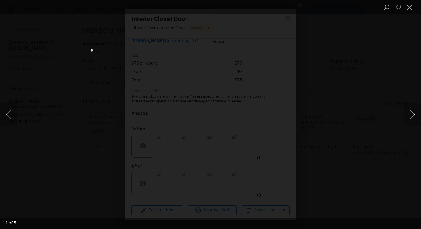
click at [411, 116] on button "Next image" at bounding box center [412, 114] width 17 height 23
click at [374, 117] on div "Lightbox" at bounding box center [210, 114] width 421 height 229
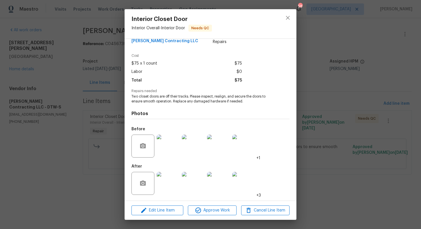
click at [166, 186] on img at bounding box center [168, 183] width 23 height 23
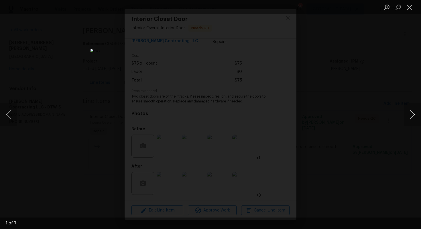
click at [407, 115] on button "Next image" at bounding box center [412, 114] width 17 height 23
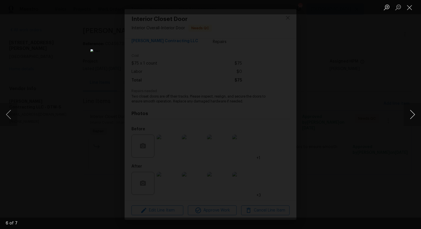
click at [407, 115] on button "Next image" at bounding box center [412, 114] width 17 height 23
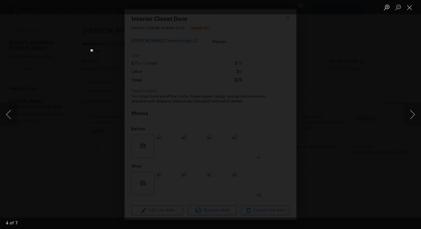
click at [376, 115] on div "Lightbox" at bounding box center [210, 114] width 421 height 229
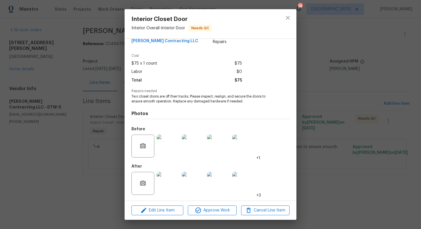
click at [342, 120] on div "Interior Closet Door Interior Overall - Interior Door Needs QC Vendor [PERSON_N…" at bounding box center [210, 114] width 421 height 229
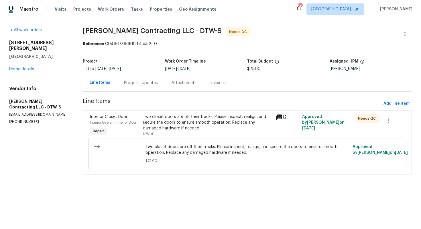
click at [140, 87] on div "Progress Updates" at bounding box center [141, 82] width 48 height 17
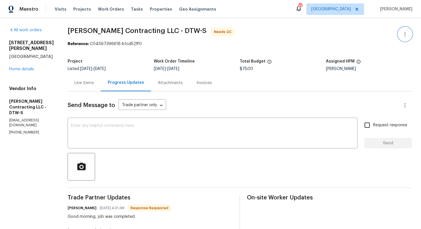
click at [407, 34] on icon "button" at bounding box center [405, 34] width 7 height 7
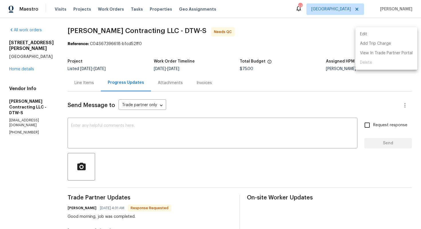
click at [371, 35] on li "Edit" at bounding box center [387, 34] width 62 height 9
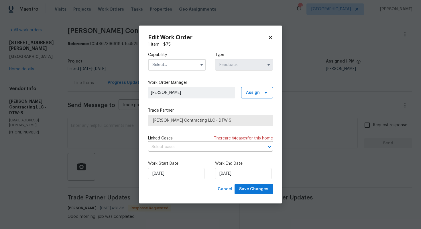
click at [164, 64] on input "text" at bounding box center [177, 64] width 58 height 11
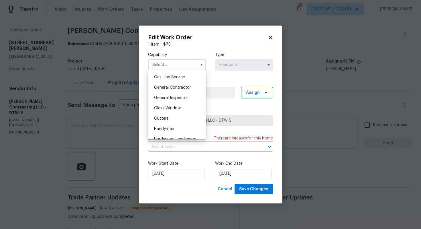
scroll to position [286, 0]
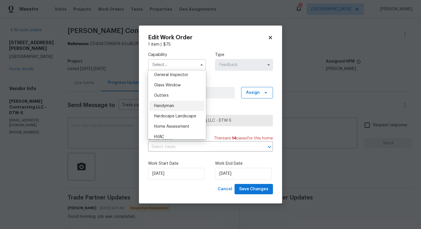
click at [167, 108] on div "Handyman" at bounding box center [177, 106] width 55 height 10
type input "Handyman"
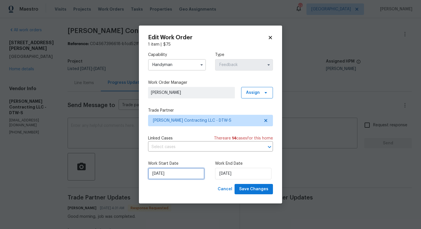
click at [193, 173] on input "[DATE]" at bounding box center [176, 173] width 56 height 11
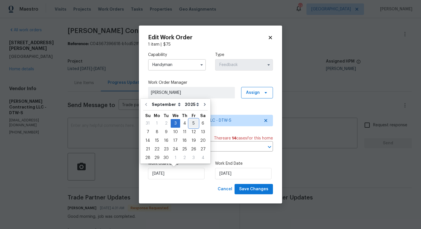
click at [191, 122] on div "5" at bounding box center [193, 123] width 9 height 8
type input "[DATE]"
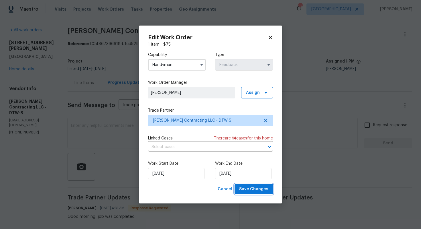
click at [254, 187] on span "Save Changes" at bounding box center [253, 188] width 29 height 7
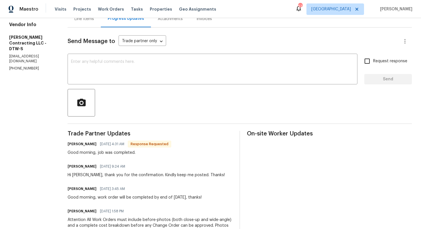
scroll to position [73, 0]
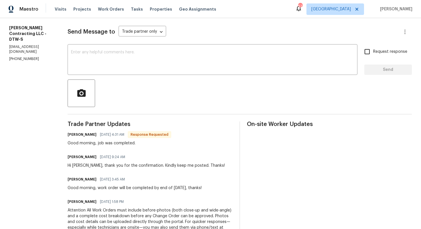
click at [81, 135] on h6 "[PERSON_NAME]" at bounding box center [82, 135] width 29 height 6
copy h6 "[PERSON_NAME]"
click at [164, 64] on textarea at bounding box center [212, 60] width 283 height 20
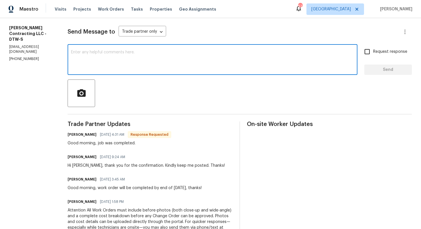
click at [79, 134] on h6 "[PERSON_NAME]" at bounding box center [82, 135] width 29 height 6
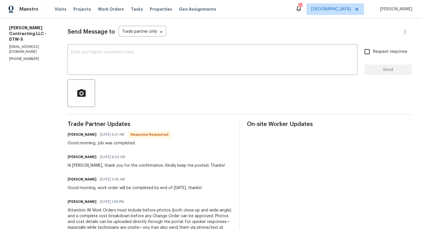
click at [79, 134] on h6 "[PERSON_NAME]" at bounding box center [82, 135] width 29 height 6
copy h6 "[PERSON_NAME]"
click at [136, 63] on textarea at bounding box center [212, 60] width 283 height 20
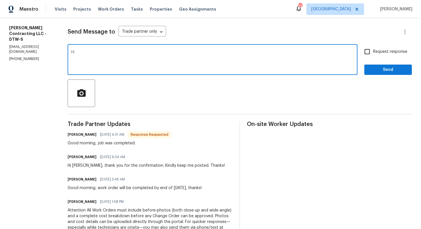
paste textarea "[PERSON_NAME]"
click at [100, 54] on textarea "Hi [PERSON_NAME], thak you for completing the job. WO is approved. Thanks!" at bounding box center [212, 60] width 283 height 20
click at [98, 52] on textarea "Hi [PERSON_NAME], thak you for completing the job. WO is approved. Thanks!" at bounding box center [212, 60] width 283 height 20
click at [222, 54] on textarea "Hi [PERSON_NAME], thank you for completing the job. WO is approved. Thanks!" at bounding box center [212, 60] width 283 height 20
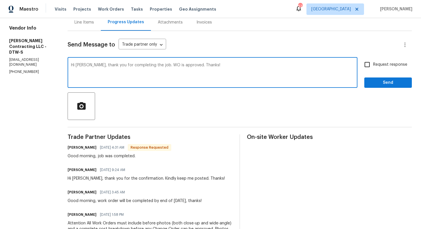
scroll to position [61, 0]
type textarea "Hi [PERSON_NAME], thank you for completing the job. WO is approved. Thanks!"
click at [374, 79] on span "Send" at bounding box center [388, 82] width 38 height 7
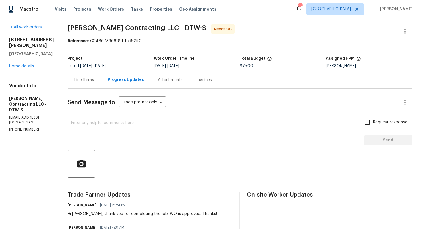
scroll to position [0, 0]
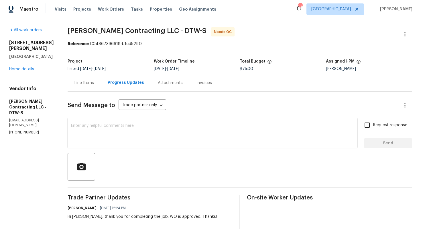
click at [96, 88] on div "Line Items" at bounding box center [84, 82] width 33 height 17
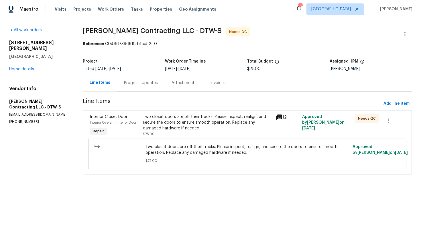
click at [203, 127] on div "Two closet doors are off their tracks. Please inspect, realign, and secure the …" at bounding box center [207, 122] width 129 height 17
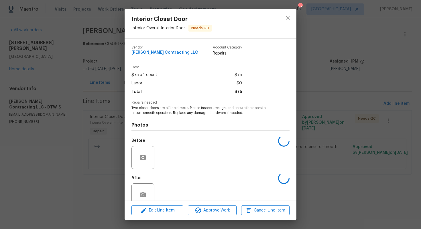
scroll to position [11, 0]
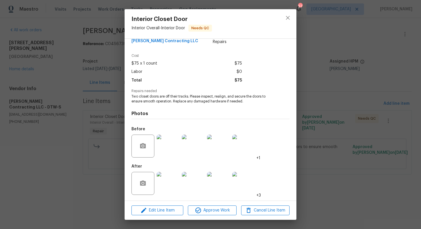
click at [362, 127] on div "Interior Closet Door Interior Overall - Interior Door Needs QC Vendor [PERSON_N…" at bounding box center [210, 114] width 421 height 229
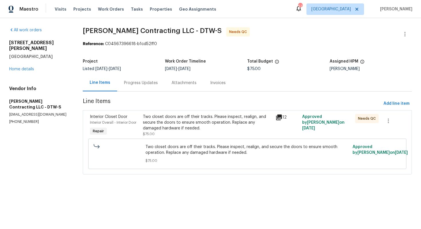
click at [159, 84] on div "Progress Updates" at bounding box center [141, 82] width 48 height 17
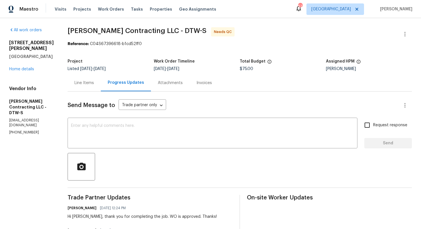
scroll to position [0, 0]
click at [92, 83] on div "Line Items" at bounding box center [83, 83] width 19 height 6
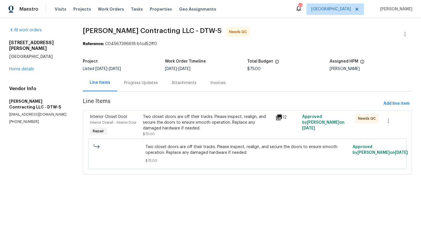
click at [170, 129] on div "Two closet doors are off their tracks. Please inspect, realign, and secure the …" at bounding box center [207, 122] width 129 height 17
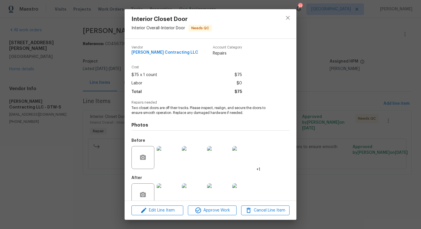
scroll to position [11, 0]
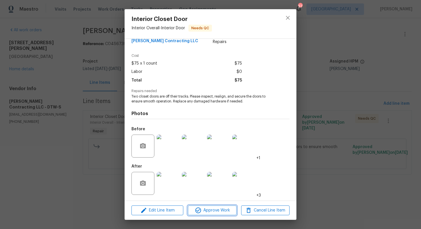
click at [208, 209] on span "Approve Work" at bounding box center [212, 210] width 45 height 7
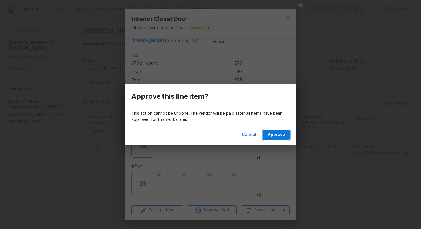
click at [273, 133] on span "Approve" at bounding box center [276, 134] width 17 height 7
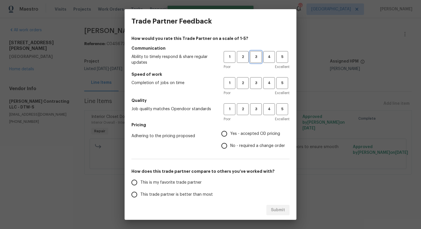
click at [260, 59] on span "3" at bounding box center [256, 57] width 11 height 7
click at [256, 83] on span "3" at bounding box center [256, 83] width 11 height 7
click at [258, 109] on span "3" at bounding box center [256, 109] width 11 height 7
click at [225, 136] on input "Yes - accepted OD pricing" at bounding box center [224, 133] width 12 height 12
radio input "true"
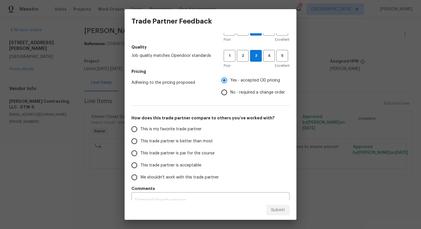
scroll to position [0, 0]
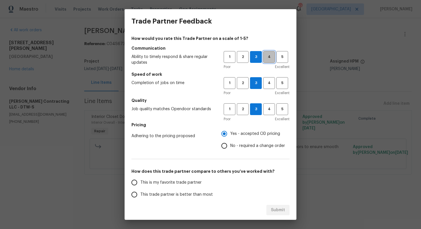
click at [267, 54] on span "4" at bounding box center [269, 57] width 11 height 7
click at [268, 85] on span "4" at bounding box center [269, 83] width 11 height 7
click at [267, 109] on span "4" at bounding box center [269, 109] width 11 height 7
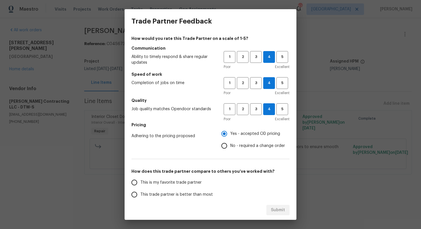
click at [229, 136] on input "Yes - accepted OD pricing" at bounding box center [224, 133] width 12 height 12
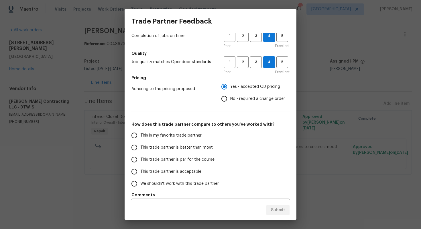
scroll to position [62, 0]
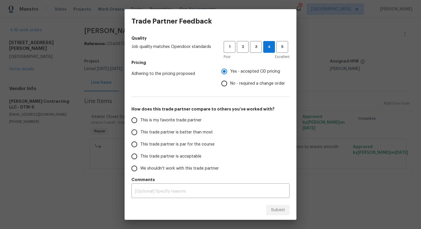
click at [172, 131] on span "This trade partner is better than most" at bounding box center [176, 132] width 72 height 6
click at [140, 131] on input "This trade partner is better than most" at bounding box center [134, 132] width 12 height 12
click at [278, 208] on span "Submit" at bounding box center [278, 209] width 14 height 7
radio input "true"
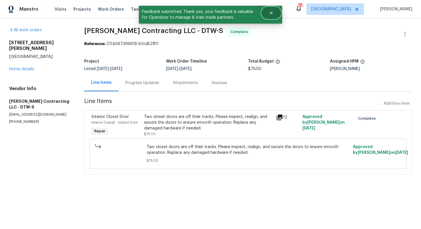
click at [273, 13] on icon "Close" at bounding box center [271, 13] width 5 height 5
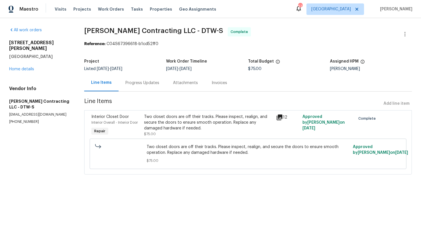
click at [30, 61] on div "[STREET_ADDRESS][PERSON_NAME] Home details" at bounding box center [39, 56] width 61 height 32
click at [24, 67] on link "Home details" at bounding box center [21, 69] width 25 height 4
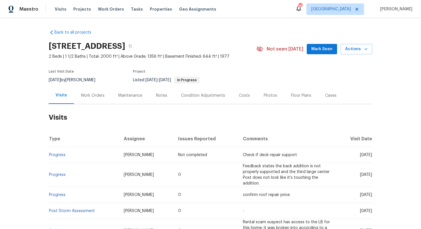
click at [89, 93] on div "Work Orders" at bounding box center [93, 96] width 24 height 6
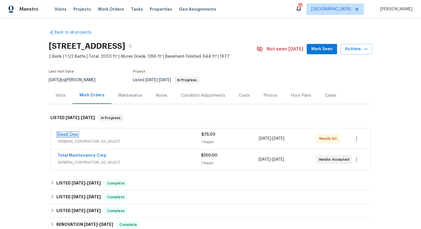
click at [68, 135] on link "Dwell One" at bounding box center [68, 134] width 20 height 4
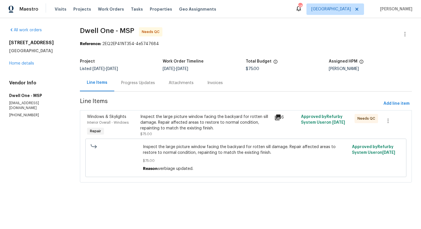
click at [160, 118] on div "Inspect the large picture window facing the backyard for rotten sill damage. Re…" at bounding box center [205, 122] width 130 height 17
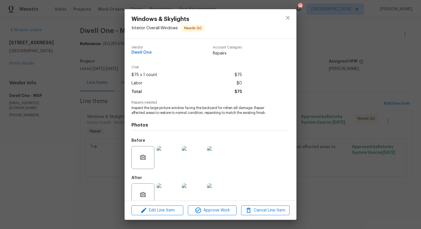
scroll to position [11, 0]
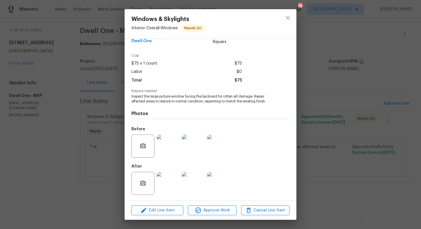
click at [168, 149] on img at bounding box center [168, 145] width 23 height 23
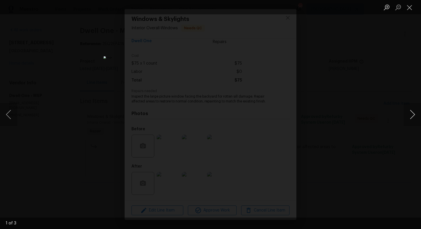
click at [414, 117] on button "Next image" at bounding box center [412, 114] width 17 height 23
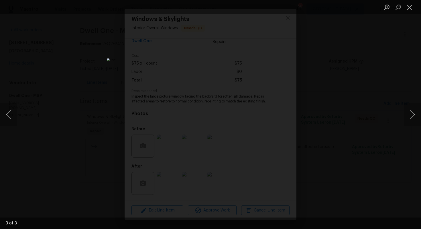
click at [371, 109] on div "Lightbox" at bounding box center [210, 114] width 421 height 229
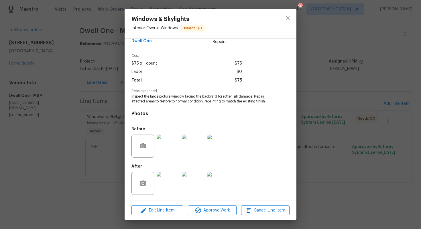
click at [169, 182] on img at bounding box center [168, 183] width 23 height 23
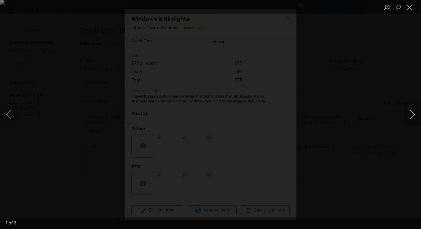
click at [413, 114] on button "Next image" at bounding box center [412, 114] width 17 height 23
click at [386, 113] on div "Lightbox" at bounding box center [210, 114] width 421 height 229
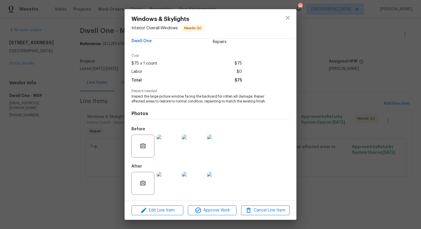
click at [360, 119] on div "Windows & Skylights Interior Overall - Windows Needs QC Vendor Dwell One Accoun…" at bounding box center [210, 114] width 421 height 229
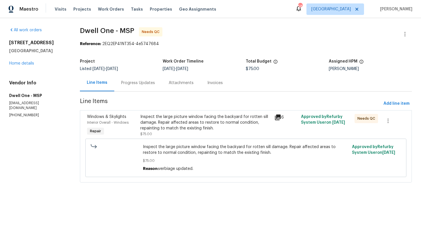
click at [135, 82] on div "Progress Updates" at bounding box center [138, 83] width 34 height 6
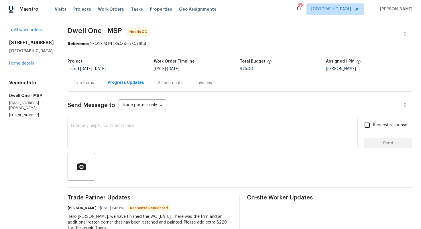
click at [84, 87] on div "Line Items" at bounding box center [84, 82] width 33 height 17
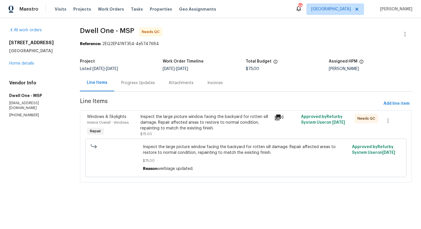
click at [136, 81] on div "Progress Updates" at bounding box center [138, 83] width 34 height 6
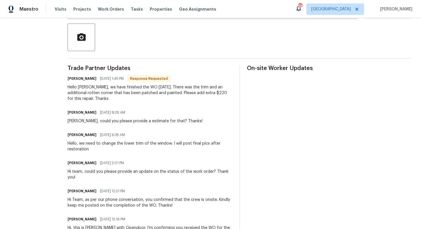
scroll to position [130, 0]
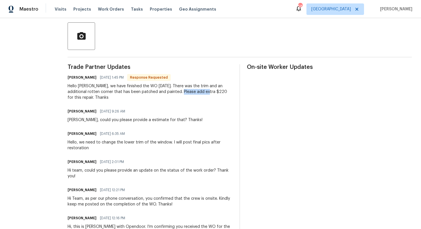
drag, startPoint x: 173, startPoint y: 92, endPoint x: 202, endPoint y: 93, distance: 29.2
click at [202, 93] on div "Hello Arvind, we have finished the WO today. There was the trim and an addition…" at bounding box center [150, 91] width 165 height 17
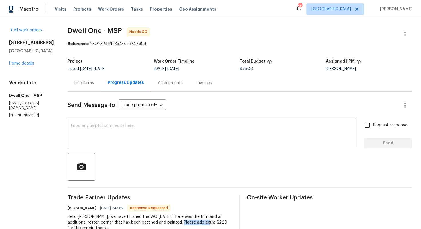
click at [84, 83] on div "Line Items" at bounding box center [83, 83] width 19 height 6
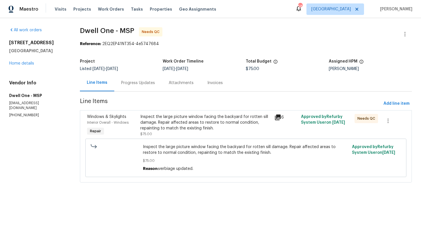
click at [172, 127] on div "Inspect the large picture window facing the backyard for rotten sill damage. Re…" at bounding box center [205, 122] width 130 height 17
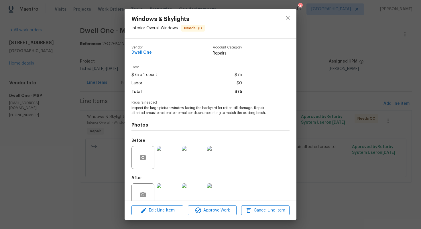
scroll to position [11, 0]
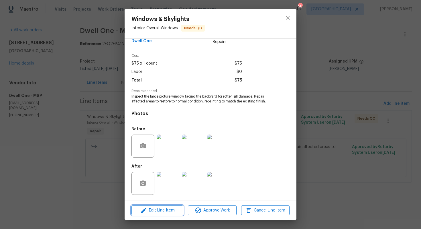
click at [150, 210] on span "Edit Line Item" at bounding box center [157, 210] width 48 height 7
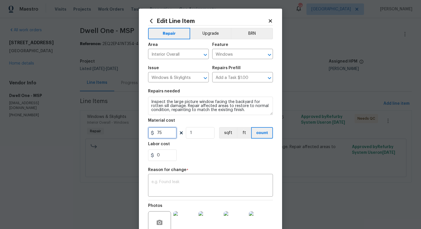
click at [166, 136] on input "75" at bounding box center [162, 132] width 29 height 11
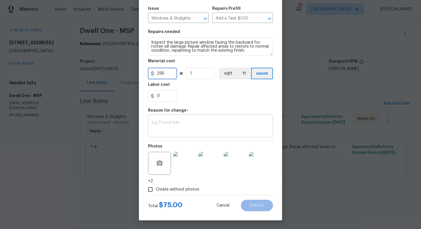
type input "295"
click at [221, 130] on textarea at bounding box center [211, 126] width 118 height 12
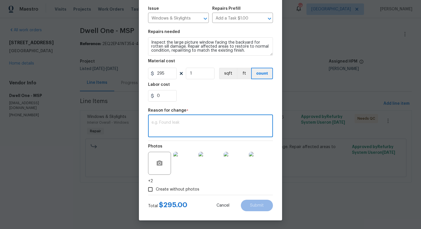
click at [190, 130] on textarea at bounding box center [211, 126] width 118 height 12
paste textarea "(AM) Updated per vendor’s final cost."
type textarea "(AM) Updated per vendor’s final cost."
click at [258, 203] on span "Submit" at bounding box center [257, 205] width 14 height 4
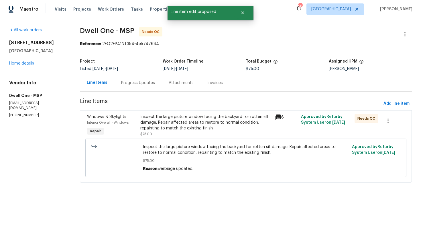
scroll to position [0, 0]
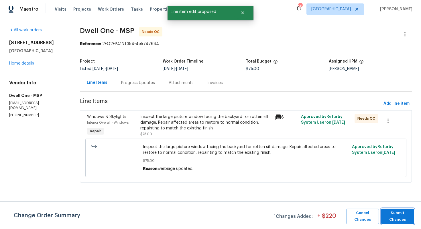
click at [399, 217] on span "Submit Changes" at bounding box center [397, 215] width 27 height 13
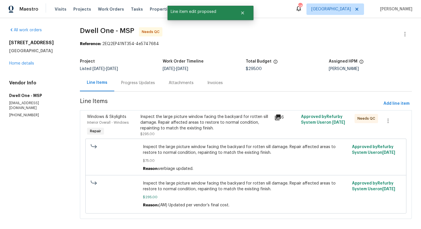
click at [132, 84] on div "Progress Updates" at bounding box center [138, 83] width 34 height 6
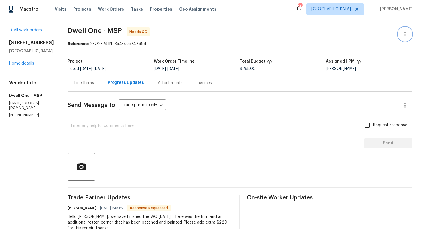
click at [407, 33] on icon "button" at bounding box center [405, 34] width 7 height 7
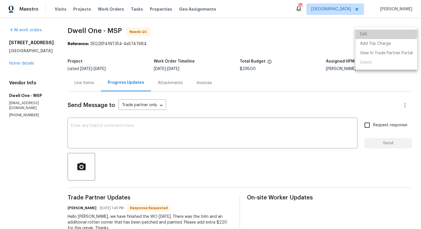
click at [370, 32] on li "Edit" at bounding box center [387, 34] width 62 height 9
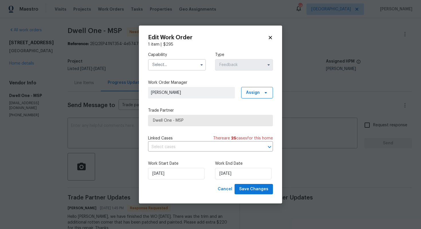
click at [197, 62] on input "text" at bounding box center [177, 64] width 58 height 11
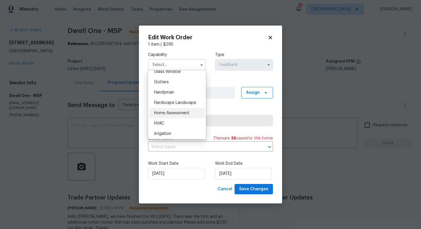
scroll to position [298, 0]
click at [170, 93] on span "Handyman" at bounding box center [164, 94] width 20 height 4
type input "Handyman"
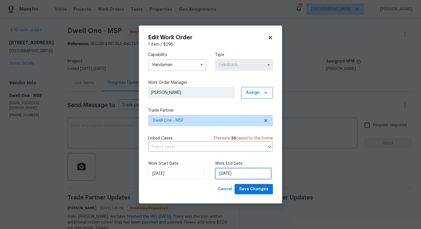
click at [234, 174] on input "04/09/2025" at bounding box center [243, 173] width 56 height 11
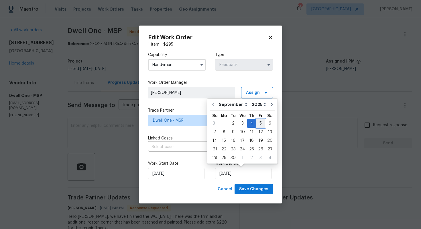
click at [258, 124] on div "5" at bounding box center [260, 123] width 9 height 8
type input "05/09/2025"
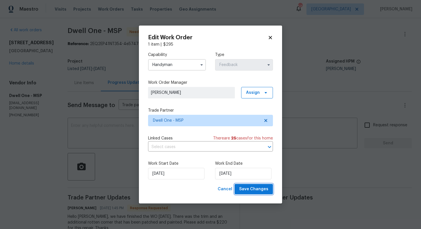
click at [253, 191] on span "Save Changes" at bounding box center [253, 188] width 29 height 7
click at [105, 159] on body "Maestro Visits Projects Work Orders Tasks Properties Geo Assignments 58 Dallas …" at bounding box center [210, 114] width 421 height 229
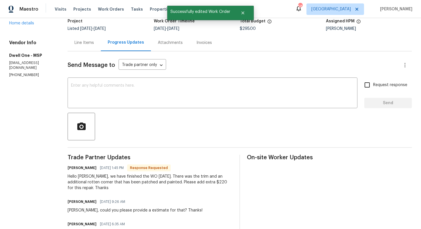
scroll to position [0, 0]
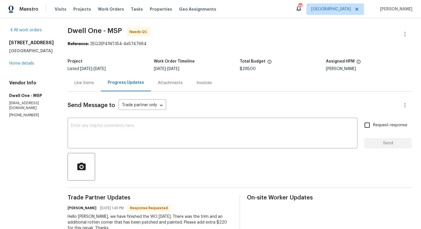
scroll to position [55, 0]
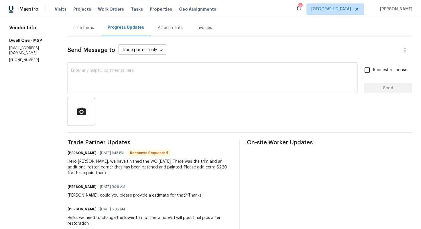
click at [71, 155] on h6 "[PERSON_NAME]" at bounding box center [82, 153] width 29 height 6
copy h6 "[PERSON_NAME]"
click at [119, 81] on textarea at bounding box center [212, 78] width 283 height 20
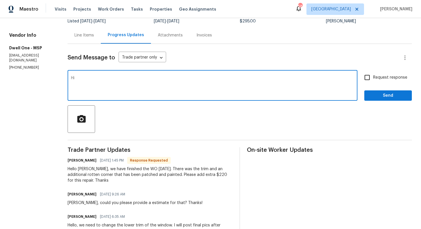
scroll to position [50, 0]
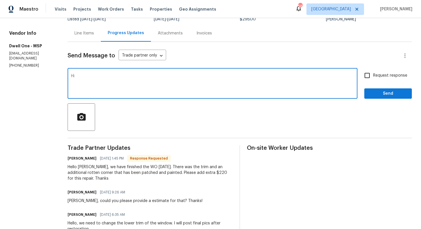
paste textarea "[PERSON_NAME]"
click at [249, 76] on textarea "Hi [PERSON_NAME], thank you for completing the job. Cost has been updated and t…" at bounding box center [212, 84] width 283 height 20
click at [263, 76] on textarea "Hi [PERSON_NAME], thank you for completing the job. Cost has been updated and t…" at bounding box center [212, 84] width 283 height 20
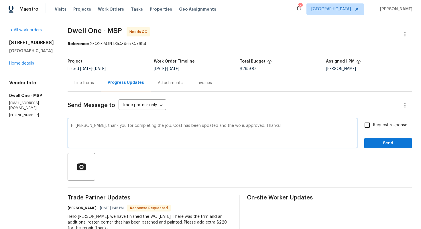
scroll to position [25, 0]
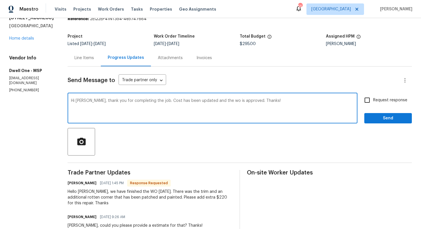
type textarea "Hi [PERSON_NAME], thank you for completing the job. Cost has been updated and t…"
click at [377, 118] on span "Send" at bounding box center [388, 118] width 38 height 7
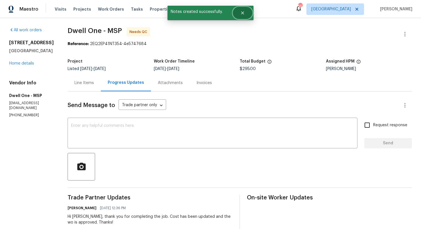
click at [242, 14] on icon "Close" at bounding box center [242, 13] width 5 height 5
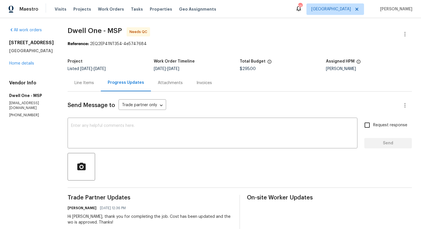
click at [78, 81] on div "Line Items" at bounding box center [83, 83] width 19 height 6
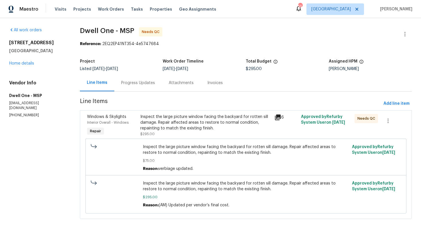
click at [187, 126] on div "Inspect the large picture window facing the backyard for rotten sill damage. Re…" at bounding box center [205, 122] width 130 height 17
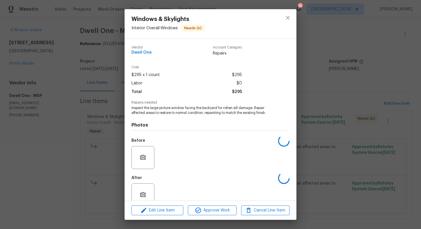
scroll to position [11, 0]
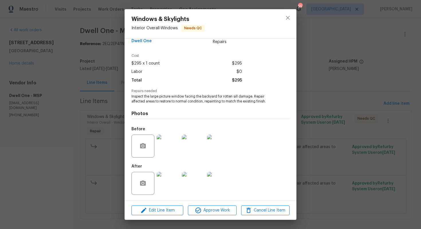
click at [90, 171] on div "Windows & Skylights Interior Overall - Windows Needs QC Vendor Dwell One Accoun…" at bounding box center [210, 114] width 421 height 229
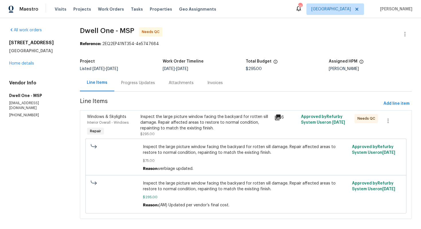
click at [141, 84] on div "Progress Updates" at bounding box center [138, 83] width 34 height 6
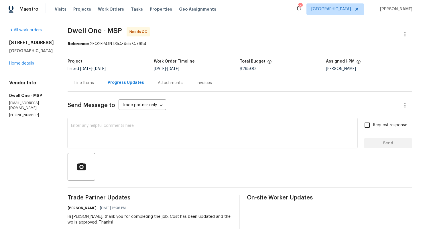
click at [87, 85] on div "Line Items" at bounding box center [83, 83] width 19 height 6
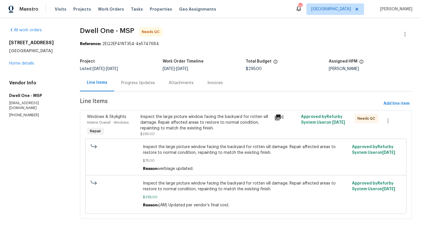
click at [161, 120] on div "Inspect the large picture window facing the backyard for rotten sill damage. Re…" at bounding box center [205, 122] width 130 height 17
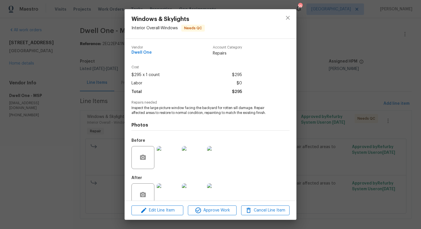
scroll to position [11, 0]
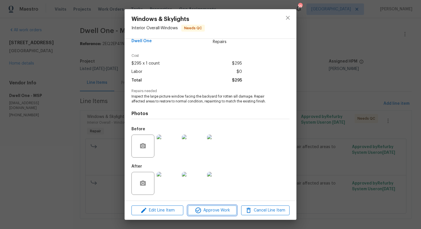
click at [196, 207] on icon "button" at bounding box center [198, 210] width 7 height 7
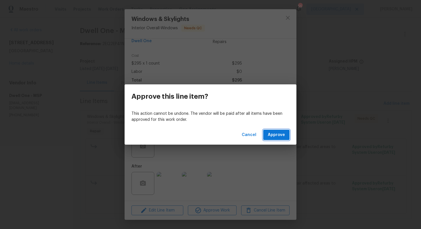
click at [276, 133] on span "Approve" at bounding box center [276, 134] width 17 height 7
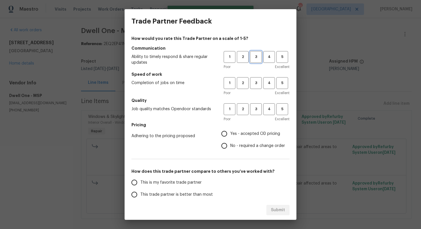
click at [256, 57] on span "3" at bounding box center [256, 57] width 11 height 7
click at [256, 77] on button "3" at bounding box center [256, 83] width 12 height 12
click at [257, 105] on button "3" at bounding box center [256, 109] width 12 height 12
click at [236, 144] on span "No - required a change order" at bounding box center [257, 146] width 55 height 6
click at [230, 144] on input "No - required a change order" at bounding box center [224, 146] width 12 height 12
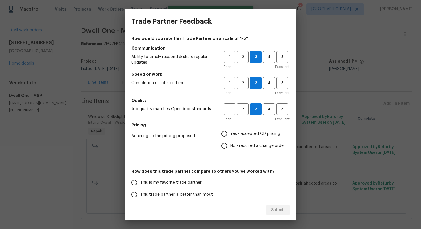
radio input "true"
click at [188, 195] on span "This trade partner is better than most" at bounding box center [176, 194] width 72 height 6
click at [140, 195] on input "This trade partner is better than most" at bounding box center [134, 194] width 12 height 12
radio input "false"
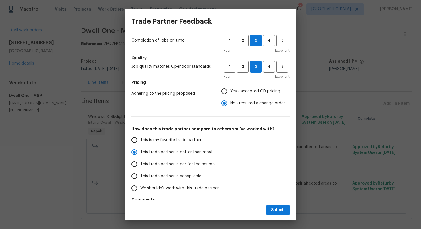
scroll to position [51, 0]
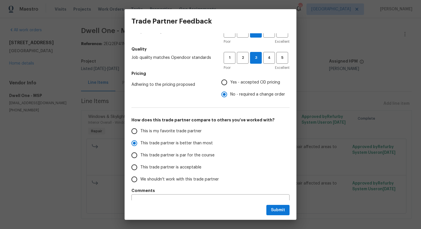
click at [205, 156] on span "This trade partner is par for the course" at bounding box center [177, 155] width 74 height 6
click at [140, 156] on input "This trade partner is par for the course" at bounding box center [134, 155] width 12 height 12
click at [274, 209] on span "Submit" at bounding box center [278, 209] width 14 height 7
radio input "true"
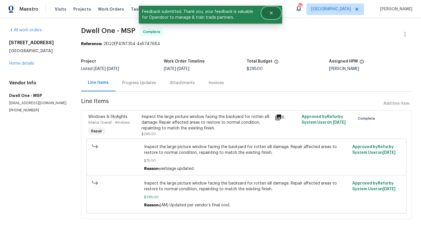
click at [279, 10] on button "Close" at bounding box center [271, 12] width 19 height 11
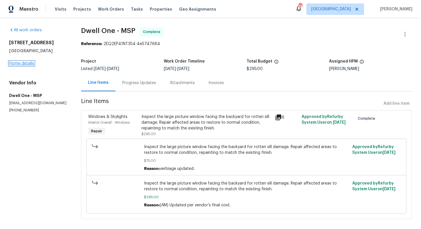
click at [28, 62] on link "Home details" at bounding box center [21, 63] width 25 height 4
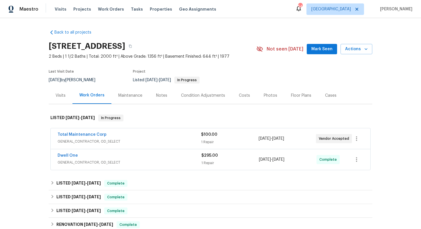
click at [115, 137] on div "Total Maintenance Corp" at bounding box center [130, 135] width 144 height 7
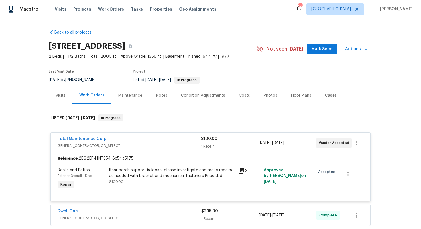
click at [113, 137] on div "Total Maintenance Corp" at bounding box center [130, 139] width 144 height 7
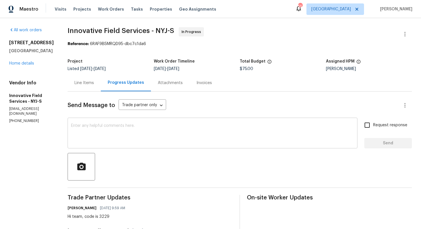
click at [133, 128] on textarea at bounding box center [212, 133] width 283 height 20
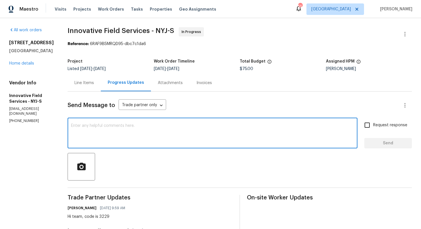
paste textarea "Hi team, could you please provide an update on the status of the work order? Th…"
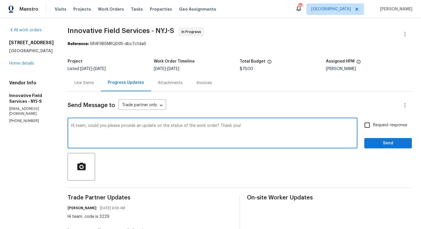
type textarea "Hi team, could you please provide an update on the status of the work order? Th…"
click at [372, 119] on input "Request response" at bounding box center [367, 125] width 12 height 12
checkbox input "true"
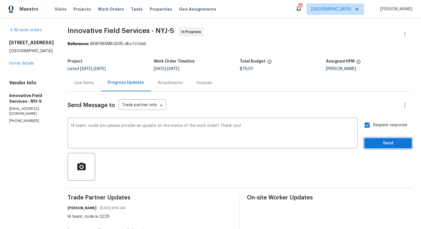
click at [372, 138] on button "Send" at bounding box center [388, 143] width 48 height 11
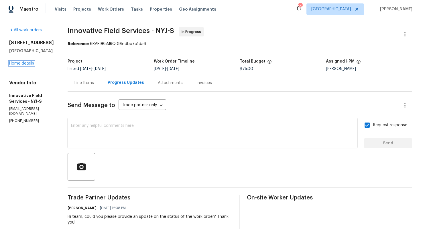
click at [15, 64] on link "Home details" at bounding box center [21, 63] width 25 height 4
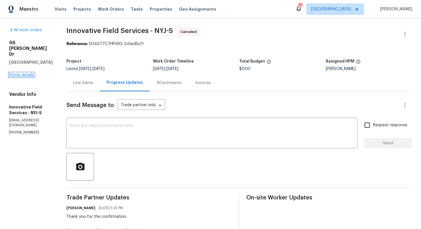
click at [21, 73] on link "Home details" at bounding box center [21, 75] width 25 height 4
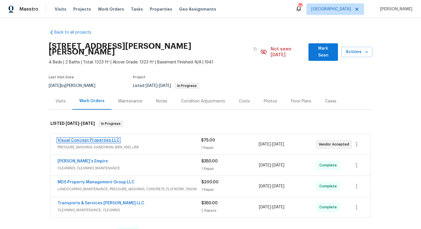
click at [80, 138] on link "Visual Concept Properties LLC" at bounding box center [89, 140] width 62 height 4
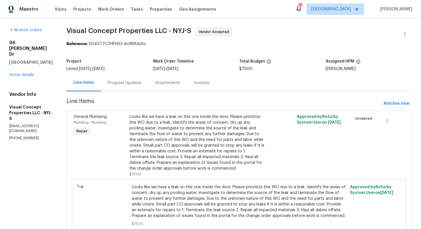
click at [134, 83] on div "Progress Updates" at bounding box center [125, 83] width 34 height 6
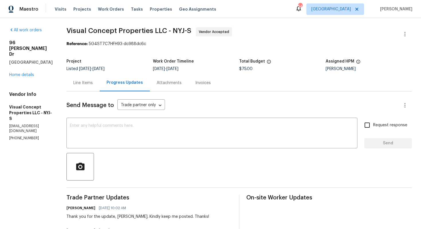
click at [90, 82] on div "Line Items" at bounding box center [82, 83] width 19 height 6
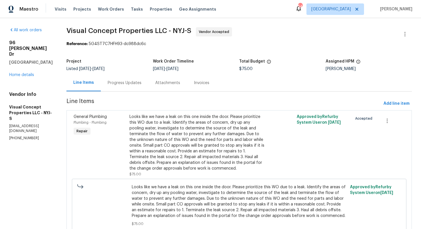
click at [129, 82] on div "Progress Updates" at bounding box center [125, 83] width 34 height 6
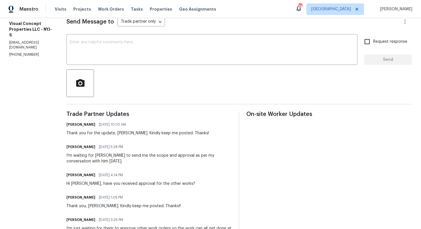
scroll to position [84, 0]
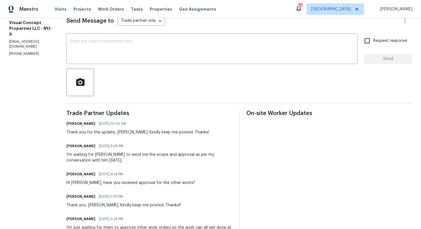
click at [87, 155] on div "I'm waiting for Ryan Johnson to send me the scope and approval as per my conver…" at bounding box center [149, 157] width 166 height 11
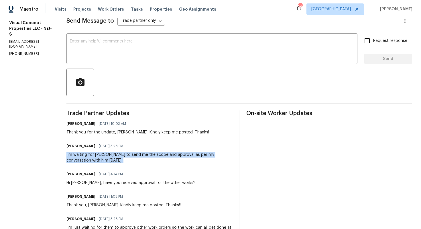
copy div "I'm waiting for Ryan Johnson to send me the scope and approval as per my conver…"
click at [167, 59] on textarea at bounding box center [212, 49] width 284 height 20
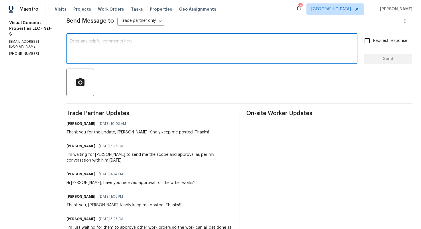
paste textarea "Just following up — have we received the scope and approval from Ryan Johnson y…"
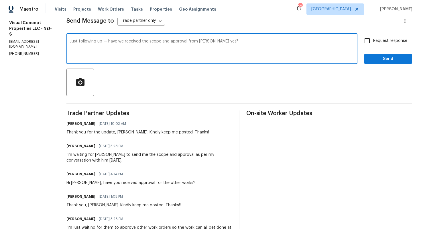
click at [81, 143] on h6 "Robert Brown" at bounding box center [80, 146] width 29 height 6
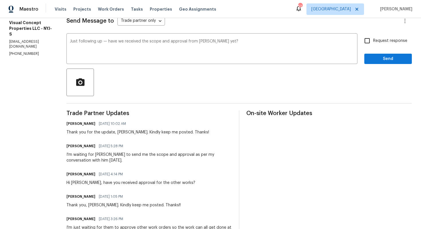
click at [81, 143] on h6 "Robert Brown" at bounding box center [80, 146] width 29 height 6
copy h6 "Robert"
click at [78, 40] on textarea "Just following up — have we received the scope and approval from Ryan Johnson y…" at bounding box center [212, 49] width 284 height 20
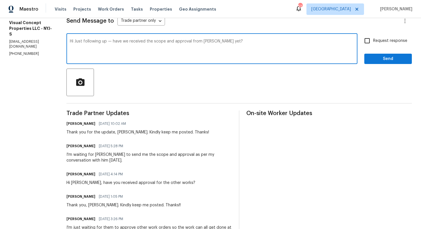
paste textarea "Robert"
click at [134, 42] on textarea "Hi Robert, Just following up — have we received the scope and approval from Rya…" at bounding box center [212, 49] width 284 height 20
click at [109, 42] on textarea "Hi Robert, have we received the scope and approval from Ryan Johnson yet?" at bounding box center [212, 49] width 284 height 20
click at [240, 46] on textarea "Hi Robert, have you received the scope and approval from Ryan Johnson yet?" at bounding box center [212, 49] width 284 height 20
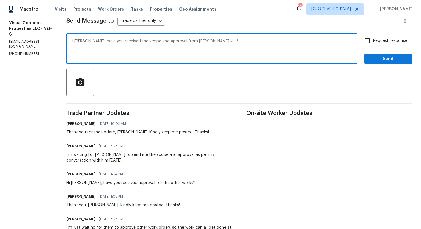
type textarea "Hi Robert, have you received the scope and approval from Ryan Johnson yet?"
click at [370, 42] on input "Request response" at bounding box center [367, 41] width 12 height 12
checkbox input "true"
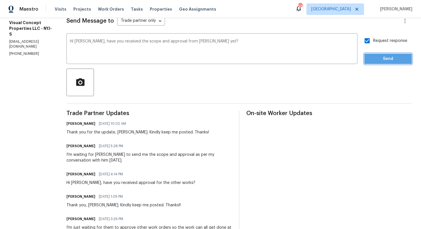
click at [377, 58] on span "Send" at bounding box center [388, 58] width 38 height 7
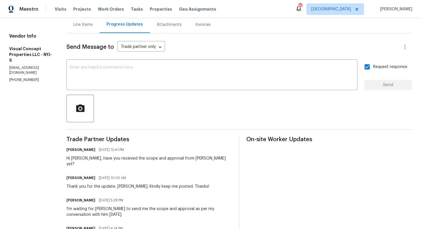
scroll to position [59, 0]
click at [127, 113] on div at bounding box center [239, 108] width 346 height 28
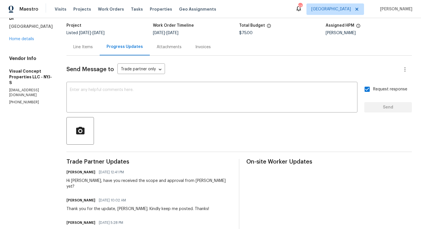
scroll to position [0, 0]
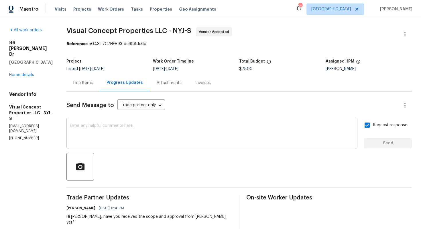
click at [123, 129] on textarea at bounding box center [212, 133] width 284 height 20
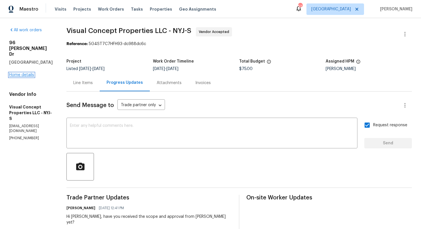
click at [17, 73] on link "Home details" at bounding box center [21, 75] width 25 height 4
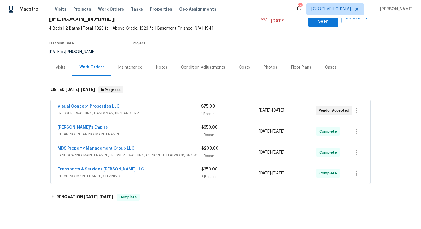
scroll to position [44, 0]
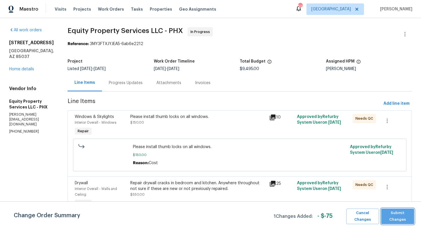
click at [396, 214] on span "Submit Changes" at bounding box center [397, 215] width 27 height 13
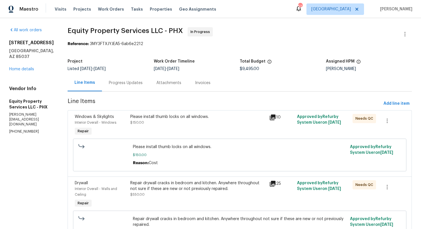
click at [117, 81] on div "Progress Updates" at bounding box center [126, 83] width 34 height 6
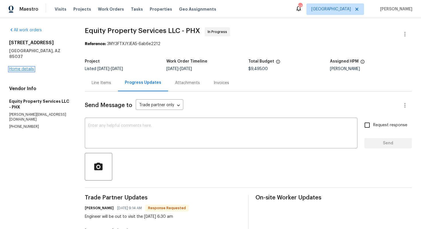
click at [15, 67] on link "Home details" at bounding box center [21, 69] width 25 height 4
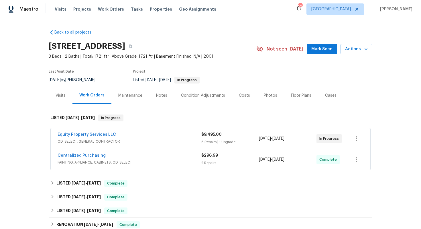
click at [114, 152] on div "Centralized Purchasing PAINTING, APPLIANCE, CABINETS, OD_SELECT $296.99 2 Repai…" at bounding box center [211, 159] width 320 height 21
click at [108, 157] on div "Centralized Purchasing" at bounding box center [130, 155] width 144 height 7
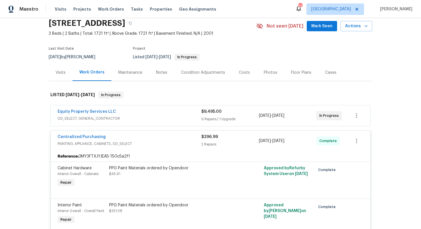
scroll to position [20, 0]
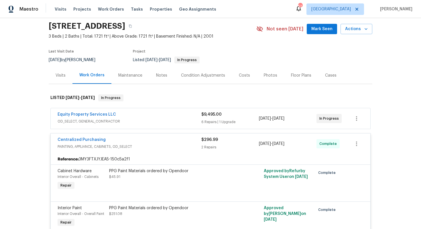
click at [130, 140] on div "Centralized Purchasing" at bounding box center [130, 140] width 144 height 7
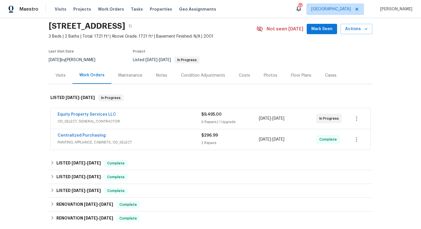
click at [134, 112] on div "Equity Property Services LLC" at bounding box center [130, 114] width 144 height 7
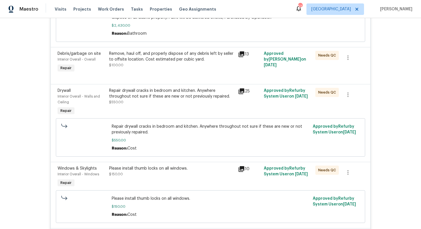
scroll to position [0, 0]
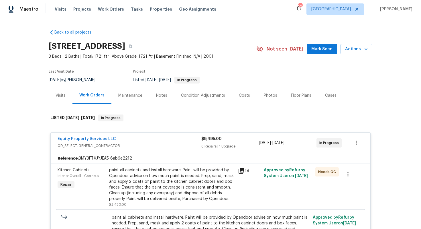
click at [124, 138] on div "Equity Property Services LLC" at bounding box center [130, 139] width 144 height 7
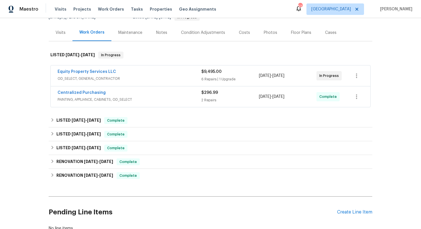
scroll to position [69, 0]
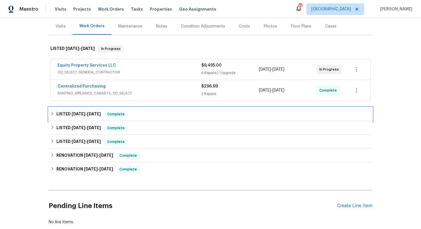
click at [148, 114] on div "LISTED [DATE] - [DATE] Complete" at bounding box center [210, 114] width 320 height 7
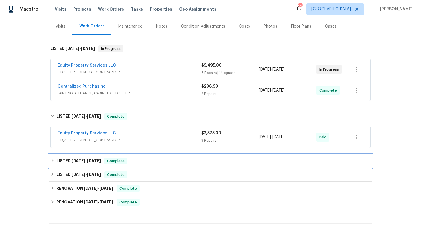
click at [148, 162] on div "LISTED [DATE] - [DATE] Complete" at bounding box center [210, 160] width 320 height 7
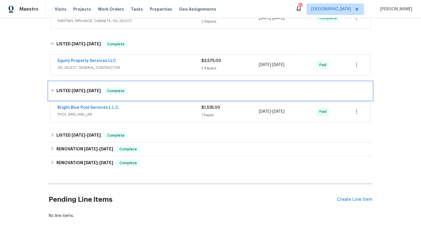
scroll to position [142, 0]
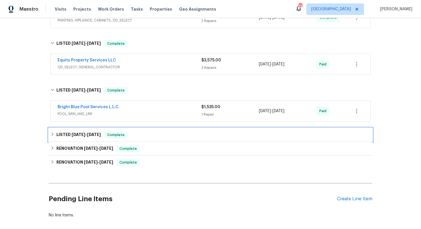
click at [149, 131] on div "LISTED [DATE] - [DATE] Complete" at bounding box center [211, 135] width 324 height 14
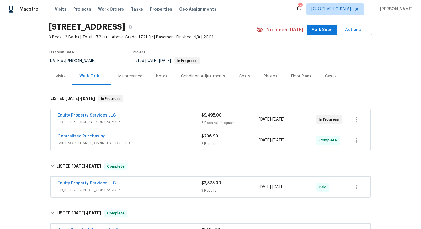
scroll to position [13, 0]
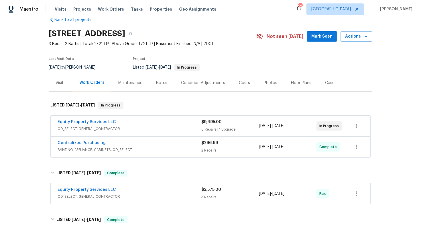
click at [130, 121] on div "Equity Property Services LLC" at bounding box center [130, 122] width 144 height 7
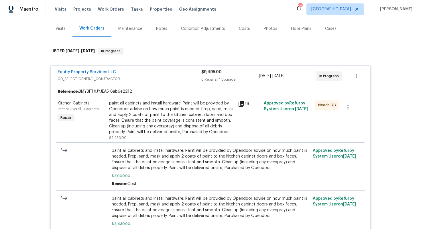
scroll to position [0, 0]
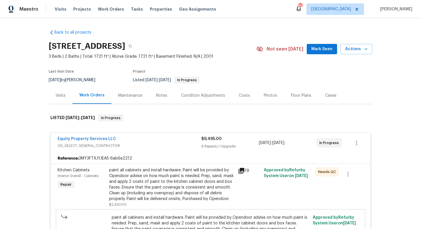
click at [122, 138] on div "Equity Property Services LLC" at bounding box center [130, 139] width 144 height 7
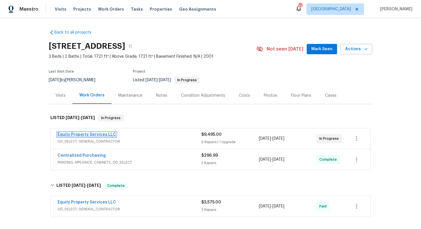
click at [96, 134] on link "Equity Property Services LLC" at bounding box center [87, 134] width 58 height 4
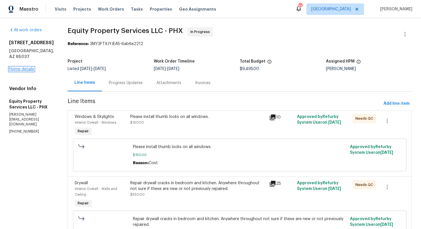
click at [24, 71] on link "Home details" at bounding box center [21, 69] width 25 height 4
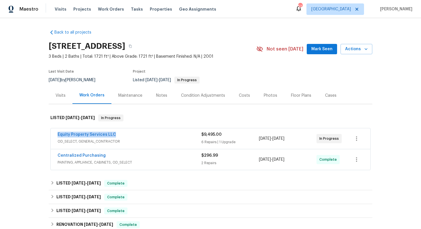
drag, startPoint x: 114, startPoint y: 134, endPoint x: 57, endPoint y: 134, distance: 57.0
click at [57, 134] on div "Equity Property Services LLC OD_SELECT, GENERAL_CONTRACTOR $9,495.00 6 Repairs …" at bounding box center [211, 138] width 320 height 21
copy link "Equity Property Services LLC"
click at [97, 134] on link "Equity Property Services LLC" at bounding box center [87, 134] width 58 height 4
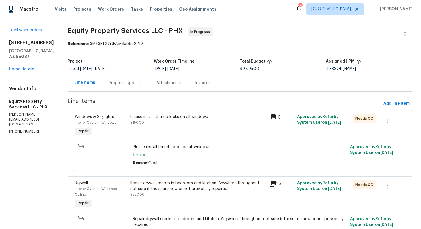
click at [117, 85] on div "Progress Updates" at bounding box center [126, 83] width 34 height 6
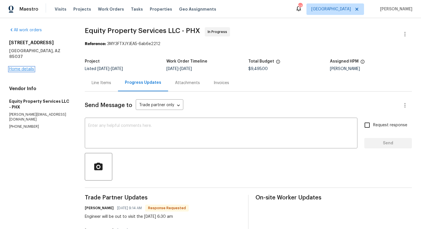
click at [22, 67] on link "Home details" at bounding box center [21, 69] width 25 height 4
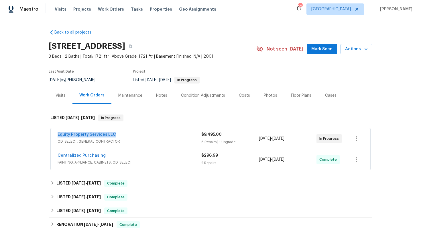
drag, startPoint x: 115, startPoint y: 134, endPoint x: 53, endPoint y: 134, distance: 61.9
click at [53, 134] on div "Equity Property Services LLC OD_SELECT, GENERAL_CONTRACTOR $9,495.00 6 Repairs …" at bounding box center [211, 138] width 320 height 21
copy link "Equity Property Services LLC"
click at [256, 47] on div "[STREET_ADDRESS]" at bounding box center [153, 46] width 208 height 15
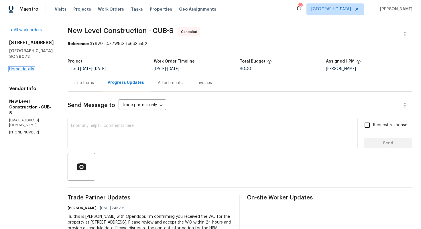
click at [28, 67] on link "Home details" at bounding box center [21, 69] width 25 height 4
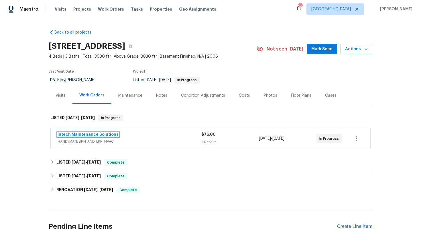
click at [75, 134] on link "Intech Maintenance Solutions" at bounding box center [88, 134] width 61 height 4
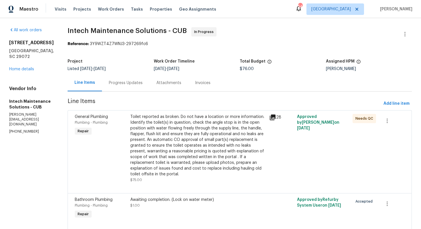
click at [115, 83] on div "Progress Updates" at bounding box center [126, 83] width 34 height 6
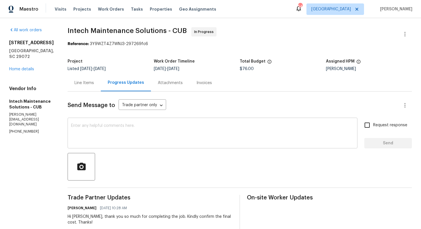
click at [118, 142] on textarea at bounding box center [212, 133] width 283 height 20
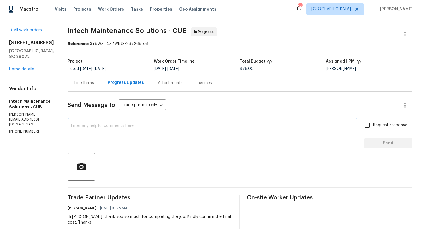
click at [69, 217] on div "Hi Ellen, thank you so much for completing the job. Kindly confirm the final co…" at bounding box center [150, 218] width 165 height 11
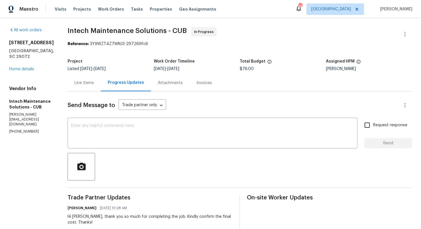
click at [69, 217] on div "Hi Ellen, thank you so much for completing the job. Kindly confirm the final co…" at bounding box center [150, 218] width 165 height 11
copy div "Ellen"
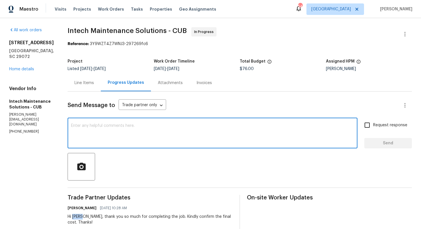
click at [127, 133] on textarea at bounding box center [212, 133] width 283 height 20
paste textarea "Ellen"
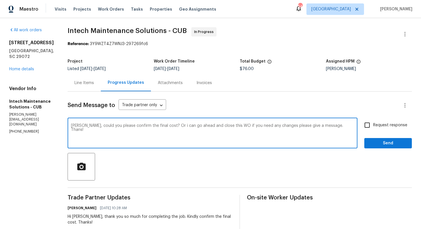
click at [172, 129] on textarea "Ellen, could you please confirm the final cost? Or i can go ahead and close thi…" at bounding box center [212, 133] width 283 height 20
paste textarea "If everything looks good, I can go ahead and close this WO. If any changes are …"
type textarea "Ellen, could you please confirm the final cost? If everything looks good, I can…"
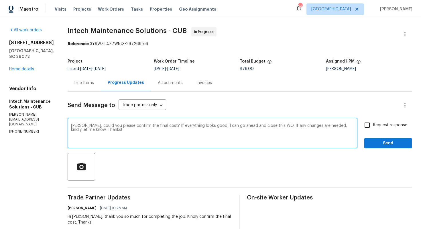
click at [374, 121] on label "Request response" at bounding box center [384, 125] width 46 height 12
click at [373, 121] on input "Request response" at bounding box center [367, 125] width 12 height 12
checkbox input "true"
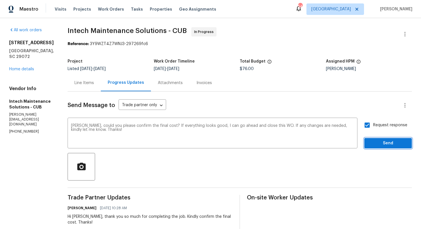
click at [377, 140] on span "Send" at bounding box center [388, 143] width 38 height 7
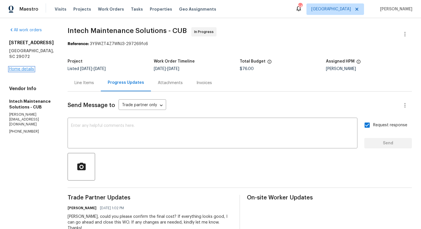
click at [23, 67] on link "Home details" at bounding box center [21, 69] width 25 height 4
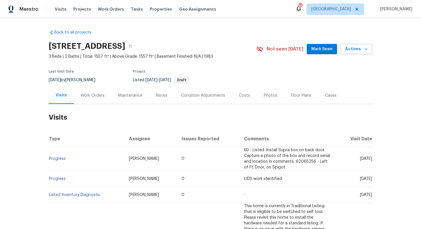
click at [92, 98] on div "Work Orders" at bounding box center [93, 95] width 38 height 17
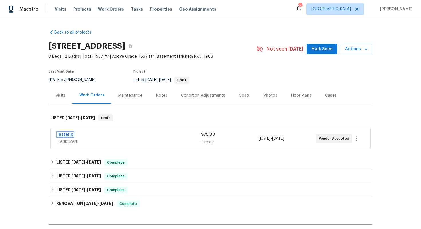
click at [64, 134] on link "Instafix" at bounding box center [65, 134] width 15 height 4
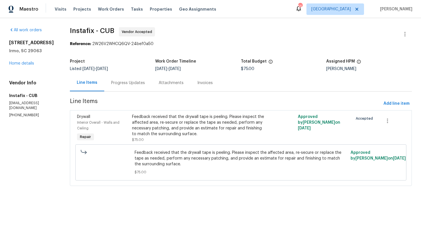
click at [127, 82] on div "Progress Updates" at bounding box center [128, 83] width 34 height 6
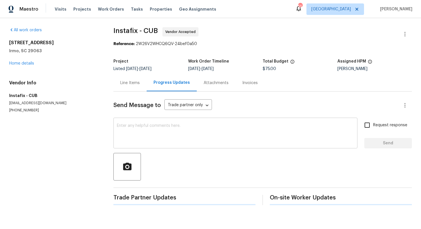
click at [164, 133] on textarea at bounding box center [235, 133] width 237 height 20
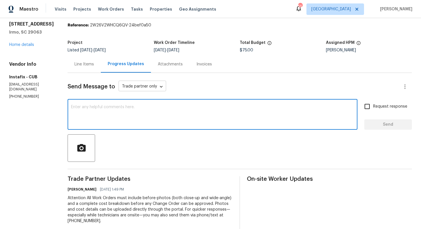
scroll to position [10, 0]
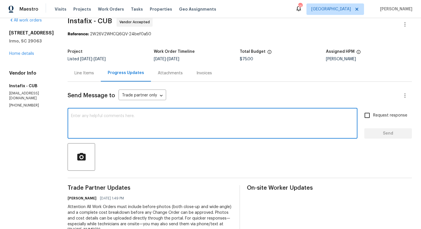
click at [103, 117] on textarea at bounding box center [212, 124] width 283 height 20
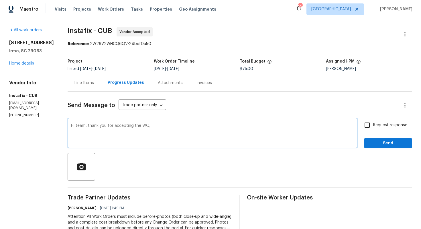
paste textarea "it would be really helpful if we could get a scheduled date for this. Thanks!"
type textarea "Hi team, thank you for accepting the WO, it would be really helpful if we could…"
click at [368, 125] on input "Request response" at bounding box center [367, 125] width 12 height 12
checkbox input "true"
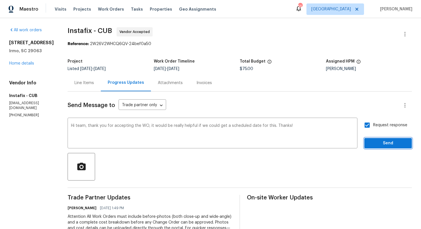
click at [377, 142] on span "Send" at bounding box center [388, 143] width 38 height 7
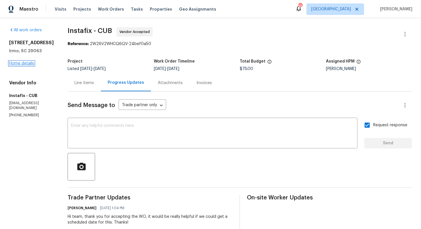
click at [25, 63] on link "Home details" at bounding box center [21, 63] width 25 height 4
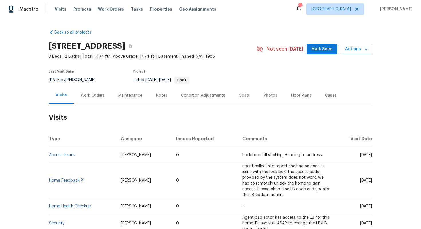
click at [92, 95] on div "Work Orders" at bounding box center [93, 96] width 24 height 6
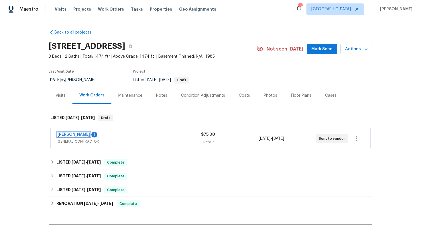
click at [67, 134] on link "MEL Contracting" at bounding box center [74, 134] width 32 height 4
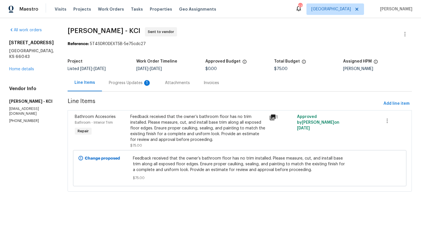
click at [121, 85] on div "Progress Updates 1" at bounding box center [130, 83] width 42 height 6
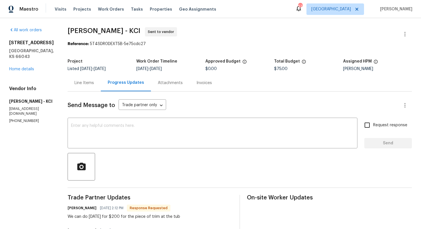
click at [85, 80] on div "Line Items" at bounding box center [84, 82] width 33 height 17
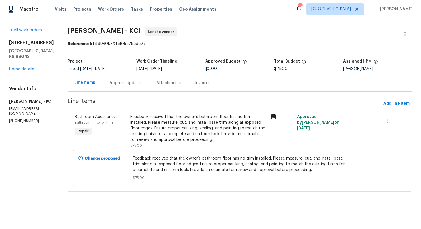
click at [130, 83] on div "Progress Updates" at bounding box center [126, 83] width 34 height 6
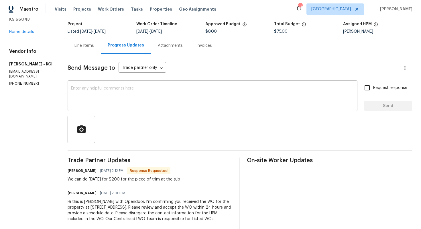
scroll to position [46, 0]
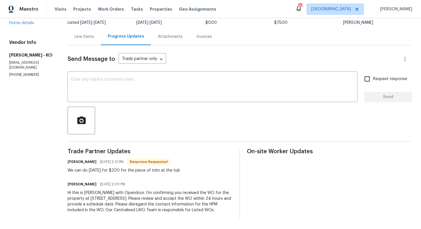
click at [83, 35] on div "Line Items" at bounding box center [83, 37] width 19 height 6
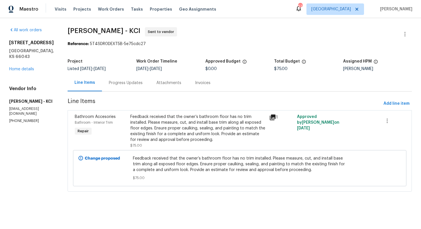
click at [154, 134] on div "Feedback received that the owner’s bathroom floor has no trim installed. Please…" at bounding box center [198, 128] width 136 height 29
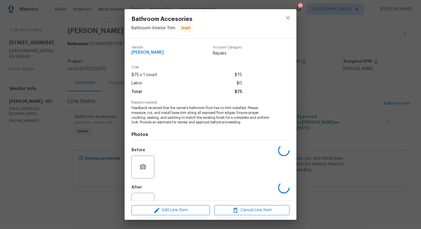
scroll to position [21, 0]
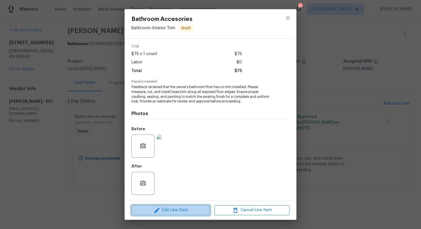
click at [158, 212] on icon "button" at bounding box center [157, 210] width 7 height 7
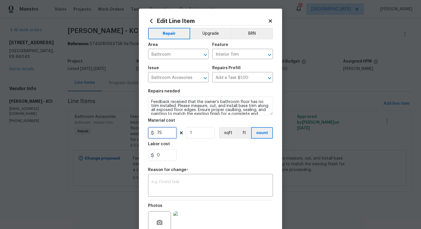
click at [165, 134] on input "75" at bounding box center [162, 132] width 29 height 11
type input "200"
click at [173, 175] on div "Reason for change *" at bounding box center [210, 171] width 125 height 7
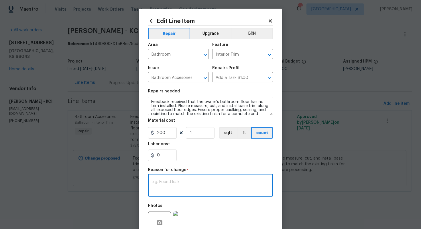
click at [170, 184] on textarea at bounding box center [211, 186] width 118 height 12
click at [179, 189] on textarea at bounding box center [211, 186] width 118 height 12
paste textarea "(AM) Updated per vendor’s final cost."
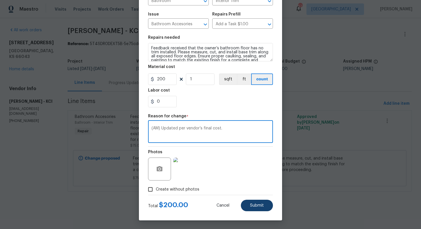
type textarea "(AM) Updated per vendor’s final cost."
click at [258, 201] on button "Submit" at bounding box center [257, 204] width 32 height 11
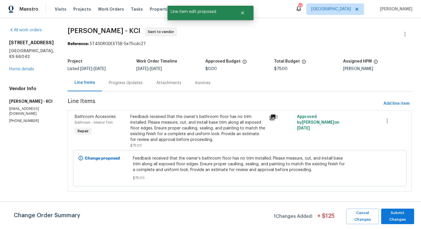
scroll to position [0, 0]
click at [400, 219] on span "Submit Changes" at bounding box center [397, 215] width 27 height 13
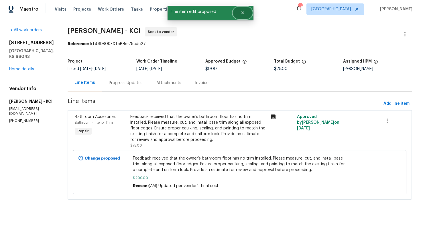
click at [242, 13] on icon "Close" at bounding box center [242, 12] width 3 height 3
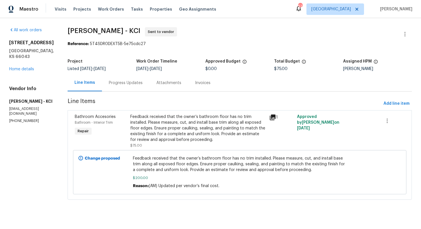
click at [122, 81] on div "Progress Updates" at bounding box center [126, 83] width 34 height 6
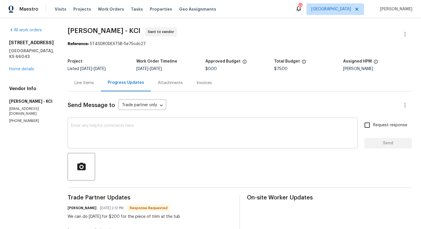
click at [143, 130] on textarea at bounding box center [212, 133] width 283 height 20
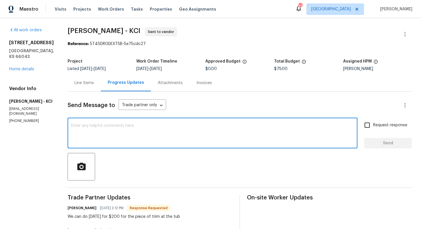
click at [86, 79] on div "Line Items" at bounding box center [84, 82] width 33 height 17
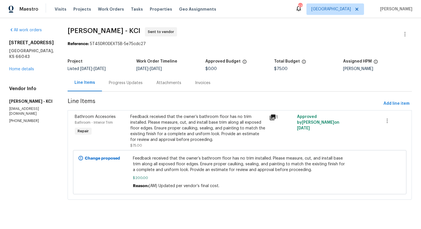
click at [124, 82] on div "Progress Updates" at bounding box center [126, 83] width 34 height 6
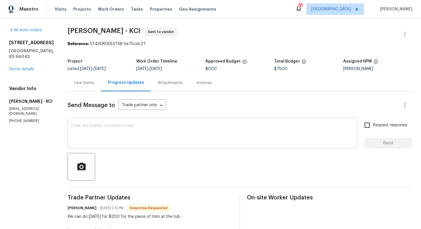
click at [144, 142] on textarea at bounding box center [212, 133] width 283 height 20
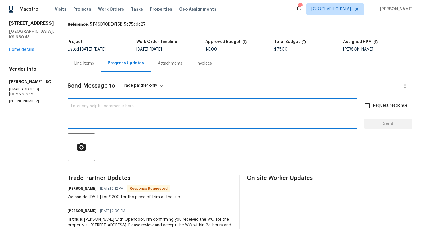
scroll to position [2, 0]
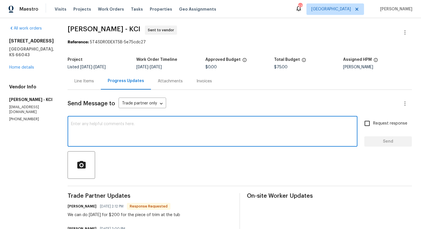
click at [114, 136] on textarea at bounding box center [212, 132] width 283 height 20
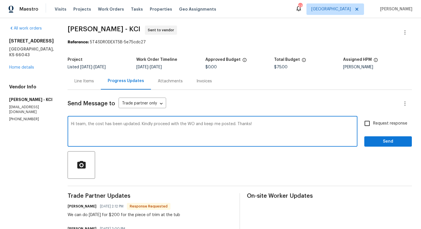
type textarea "Hi team, the cost has been updated. Kindly proceed with the WO and keep me post…"
click at [371, 124] on input "Request response" at bounding box center [367, 123] width 12 height 12
checkbox input "true"
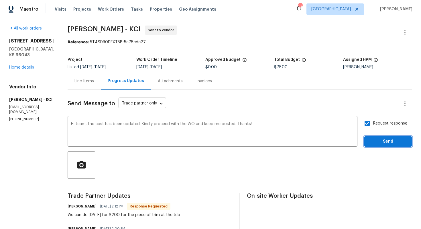
click at [380, 139] on span "Send" at bounding box center [388, 141] width 38 height 7
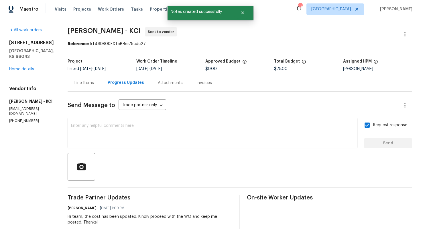
scroll to position [61, 0]
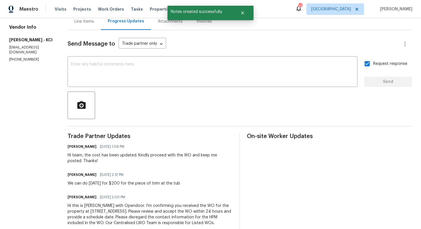
click at [107, 182] on div "We can do this Saturday for $200 for the piece of trim at the tub" at bounding box center [124, 183] width 113 height 6
copy div "We can do this Saturday for $200 for the piece of trim at the tub"
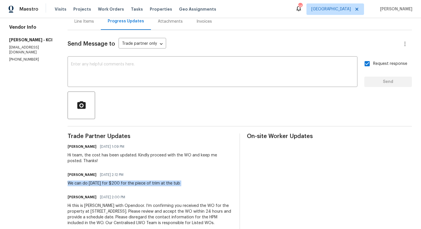
scroll to position [0, 0]
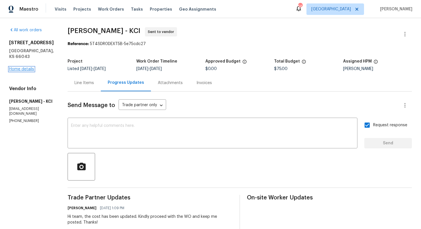
click at [20, 67] on link "Home details" at bounding box center [21, 69] width 25 height 4
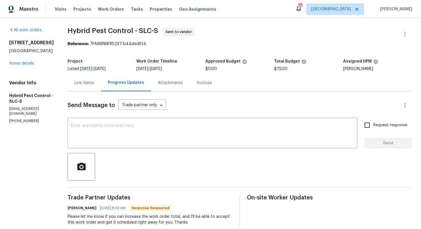
click at [88, 83] on div "Line Items" at bounding box center [83, 83] width 19 height 6
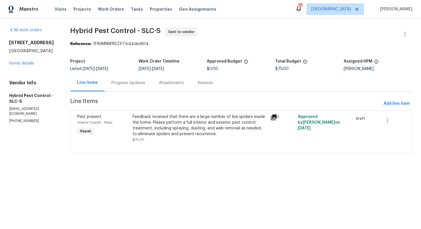
click at [177, 123] on div "Feedback received that there are a large number of live spiders inside the home…" at bounding box center [200, 125] width 134 height 23
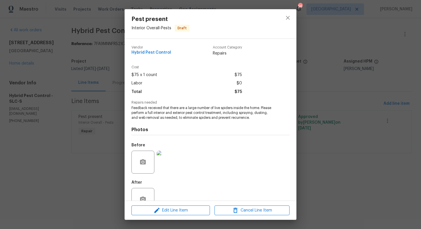
scroll to position [16, 0]
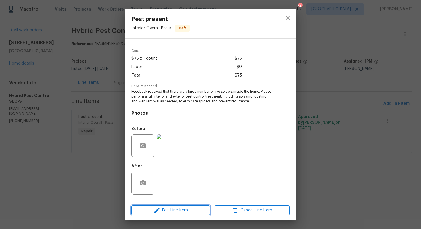
click at [176, 211] on span "Edit Line Item" at bounding box center [170, 210] width 75 height 7
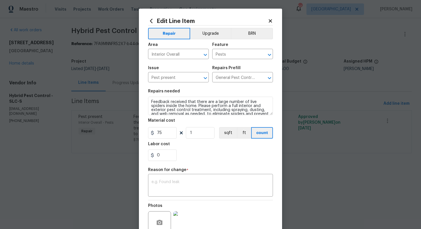
click at [113, 163] on body "Maestro Visits Projects Work Orders Tasks Properties Geo Assignments 56 [GEOGRA…" at bounding box center [210, 84] width 421 height 169
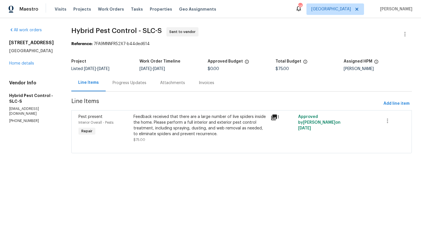
click at [136, 87] on div "Progress Updates" at bounding box center [130, 82] width 48 height 17
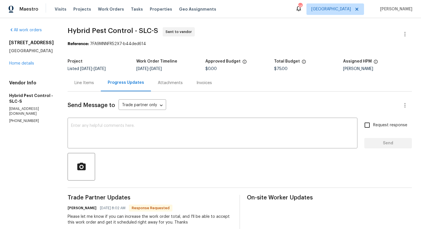
click at [90, 84] on div "Line Items" at bounding box center [83, 83] width 19 height 6
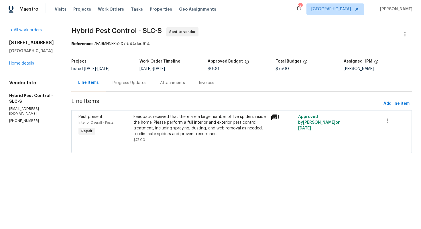
click at [187, 136] on div "Feedback received that there are a large number of live spiders inside the home…" at bounding box center [201, 125] width 134 height 23
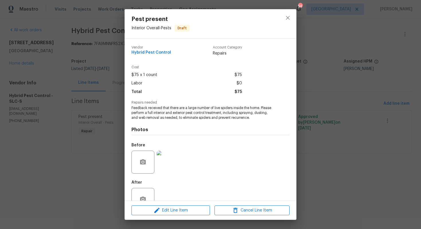
scroll to position [16, 0]
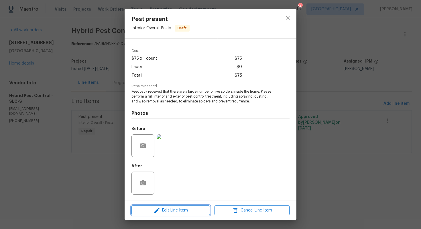
click at [170, 209] on span "Edit Line Item" at bounding box center [170, 210] width 75 height 7
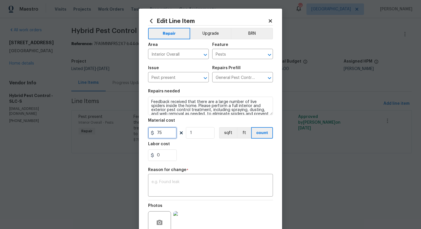
click at [166, 133] on input "75" at bounding box center [162, 132] width 29 height 11
type input "159"
click at [171, 180] on textarea at bounding box center [211, 186] width 118 height 12
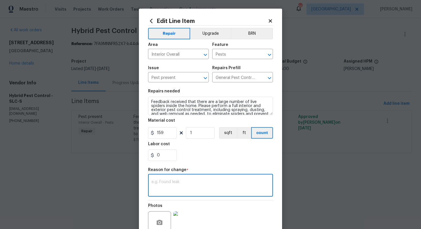
paste textarea "(AM) Updated per vendor’s final cost."
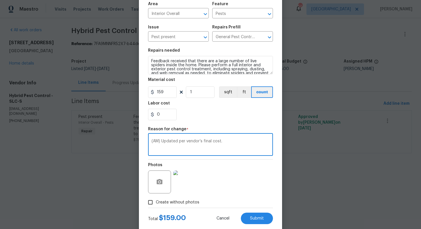
scroll to position [54, 0]
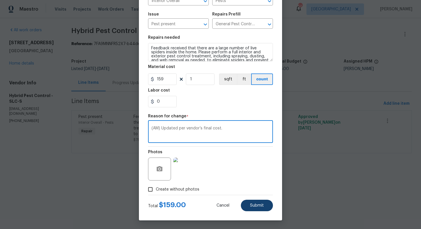
type textarea "(AM) Updated per vendor’s final cost."
click at [257, 206] on span "Submit" at bounding box center [257, 205] width 14 height 4
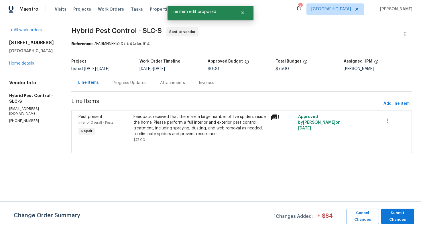
scroll to position [0, 0]
click at [392, 214] on span "Submit Changes" at bounding box center [397, 215] width 27 height 13
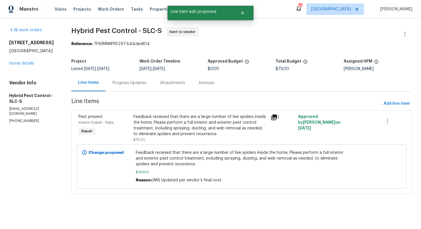
click at [127, 83] on div "Progress Updates" at bounding box center [130, 83] width 34 height 6
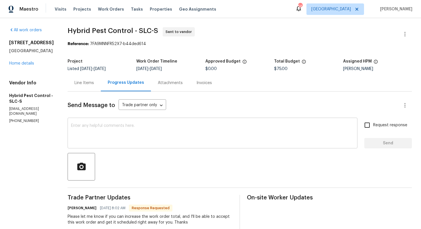
click at [146, 127] on textarea at bounding box center [212, 133] width 283 height 20
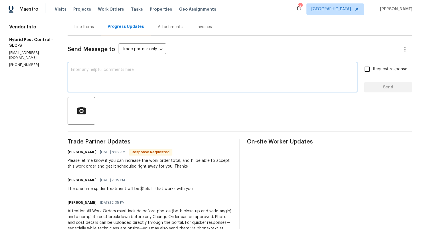
scroll to position [68, 0]
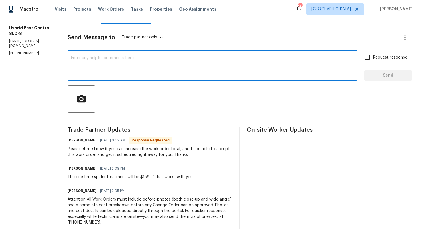
click at [81, 141] on h6 "Chase Leibfritz" at bounding box center [82, 140] width 29 height 6
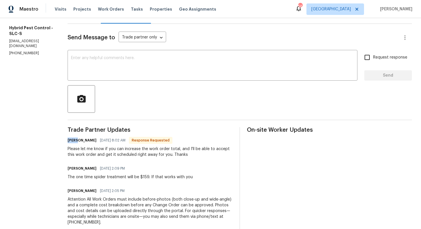
copy h6 "Chase"
click at [134, 72] on textarea at bounding box center [212, 66] width 283 height 20
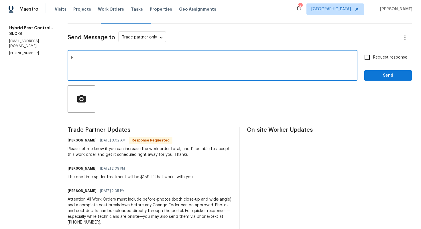
paste textarea "Chase"
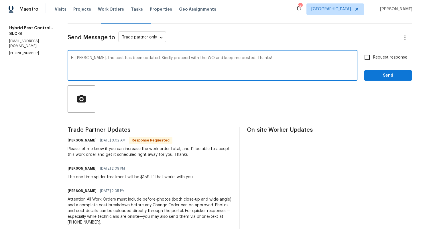
type textarea "Hi Chase, the cost has been updated. Kindly proceed with the WO and keep me pos…"
click at [369, 59] on input "Request response" at bounding box center [367, 57] width 12 height 12
checkbox input "true"
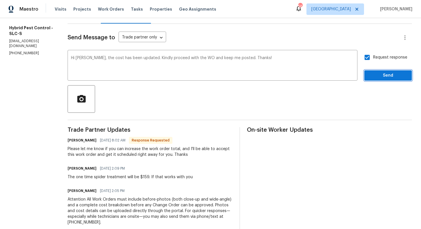
click at [380, 77] on span "Send" at bounding box center [388, 75] width 38 height 7
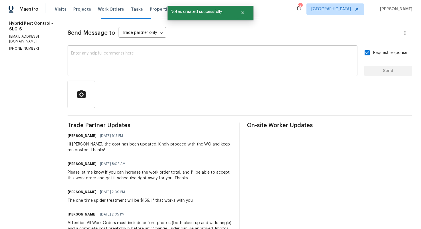
scroll to position [0, 0]
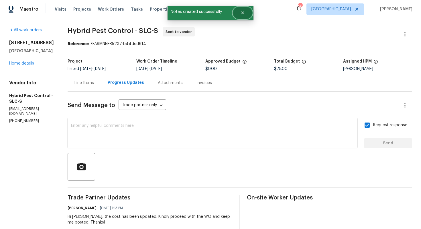
click at [242, 13] on icon "Close" at bounding box center [242, 12] width 3 height 3
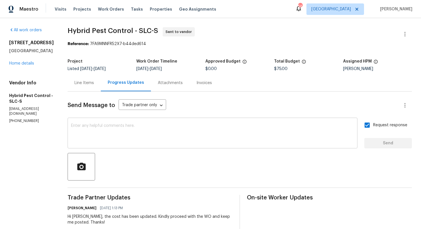
scroll to position [76, 0]
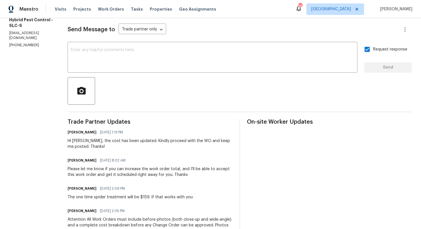
click at [117, 173] on div "Please let me know if you can increase the work order total, and I'll be able t…" at bounding box center [150, 171] width 165 height 11
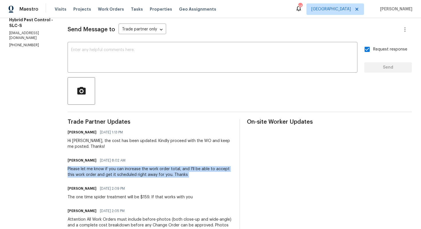
copy div "Please let me know if you can increase the work order total, and I'll be able t…"
click at [121, 67] on textarea at bounding box center [212, 58] width 283 height 20
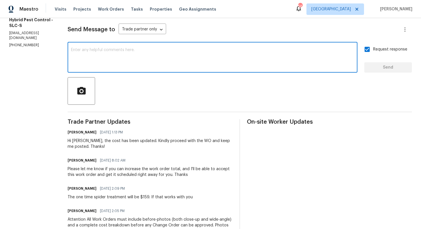
scroll to position [0, 0]
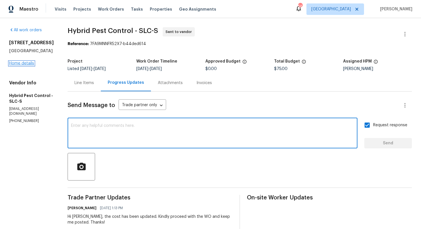
click at [24, 65] on link "Home details" at bounding box center [21, 63] width 25 height 4
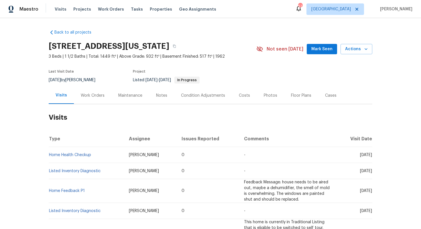
click at [103, 93] on div "Work Orders" at bounding box center [93, 96] width 24 height 6
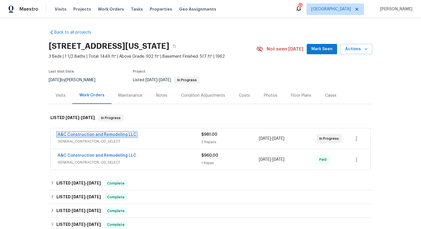
click at [81, 135] on link "A&C Construction and Remodeling LLC" at bounding box center [97, 134] width 79 height 4
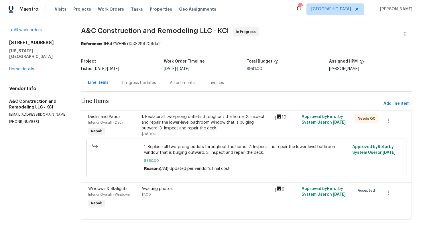
scroll to position [7, 0]
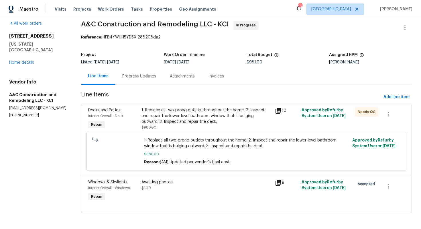
click at [185, 199] on div "Awaiting photos. $1.00" at bounding box center [206, 190] width 133 height 26
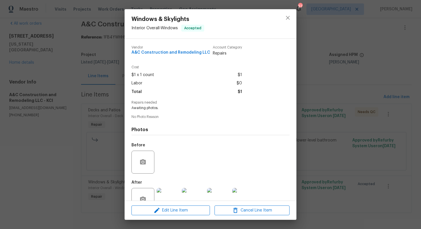
scroll to position [16, 0]
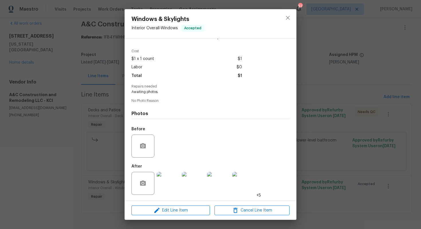
click at [110, 175] on div "Windows & Skylights Interior Overall - Windows Accepted Vendor A&C Construction…" at bounding box center [210, 114] width 421 height 229
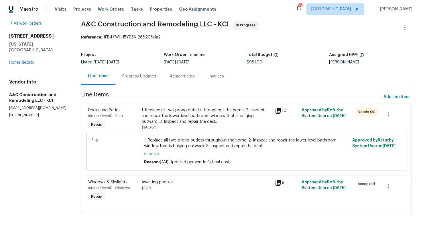
click at [170, 185] on div "Awaiting photos. $1.00" at bounding box center [207, 184] width 130 height 11
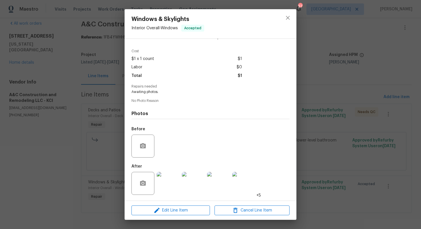
click at [167, 186] on img at bounding box center [168, 183] width 23 height 23
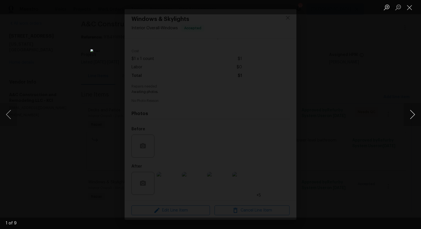
click at [411, 112] on button "Next image" at bounding box center [412, 114] width 17 height 23
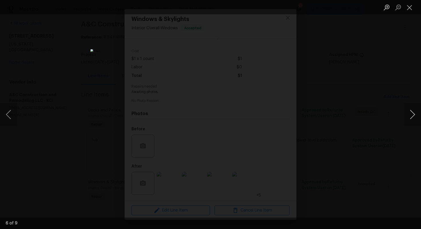
click at [411, 112] on button "Next image" at bounding box center [412, 114] width 17 height 23
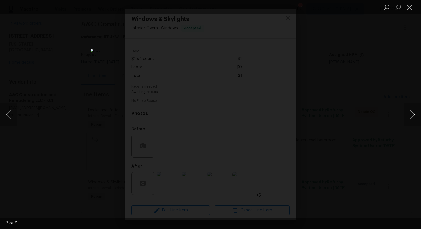
click at [411, 112] on button "Next image" at bounding box center [412, 114] width 17 height 23
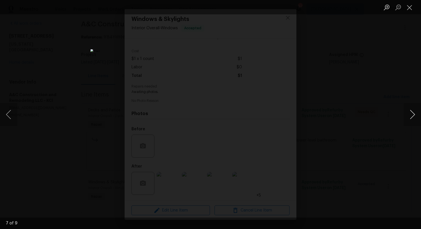
click at [411, 112] on button "Next image" at bounding box center [412, 114] width 17 height 23
click at [380, 107] on div "Lightbox" at bounding box center [210, 114] width 421 height 229
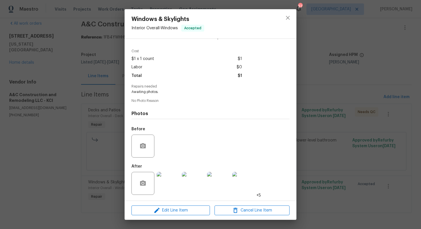
click at [317, 107] on div "Windows & Skylights Interior Overall - Windows Accepted Vendor A&C Construction…" at bounding box center [210, 114] width 421 height 229
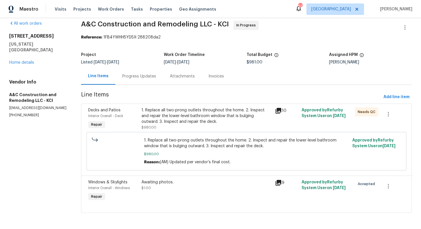
click at [245, 112] on div "1. Replace all two-prong outlets throughout the home. 2. Inspect and repair the…" at bounding box center [207, 115] width 130 height 17
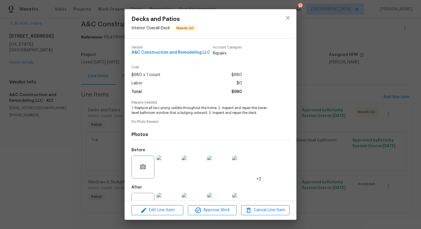
scroll to position [21, 0]
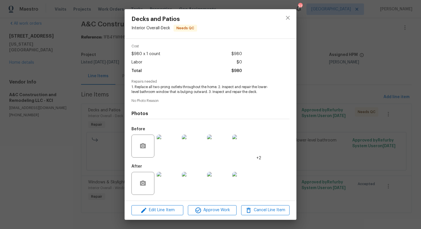
click at [173, 185] on img at bounding box center [168, 183] width 23 height 23
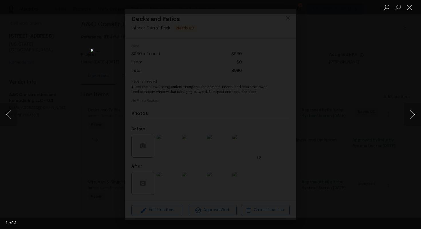
click at [409, 111] on button "Next image" at bounding box center [412, 114] width 17 height 23
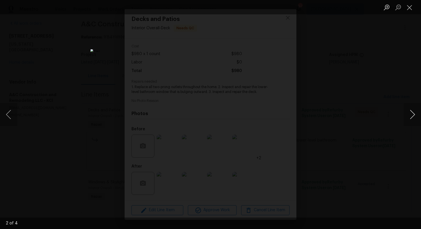
click at [409, 111] on button "Next image" at bounding box center [412, 114] width 17 height 23
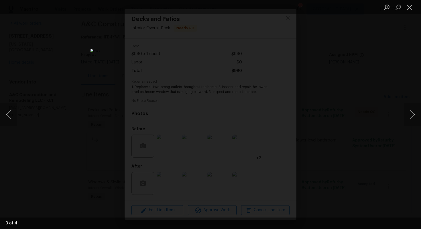
click at [370, 109] on div "Lightbox" at bounding box center [210, 114] width 421 height 229
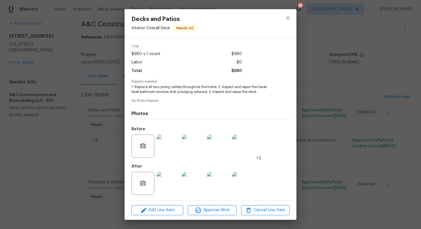
click at [199, 146] on img at bounding box center [193, 145] width 23 height 23
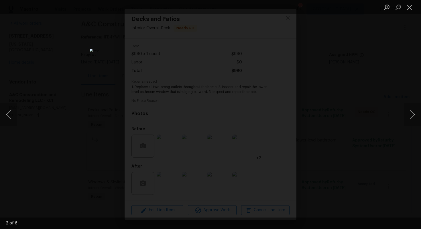
click at [341, 100] on div "Lightbox" at bounding box center [210, 114] width 421 height 229
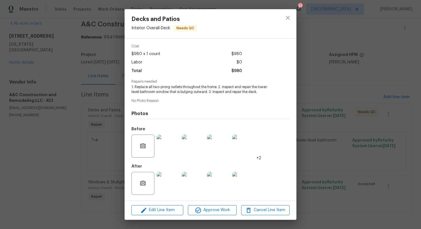
click at [325, 110] on div "Decks and Patios Interior Overall - Deck Needs QC Vendor A&C Construction and R…" at bounding box center [210, 114] width 421 height 229
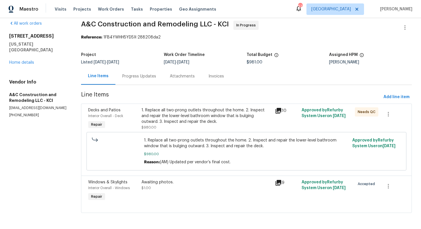
click at [136, 76] on div "Progress Updates" at bounding box center [139, 76] width 34 height 6
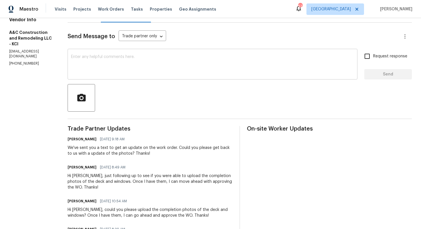
scroll to position [69, 0]
click at [174, 76] on div "x ​" at bounding box center [213, 64] width 290 height 29
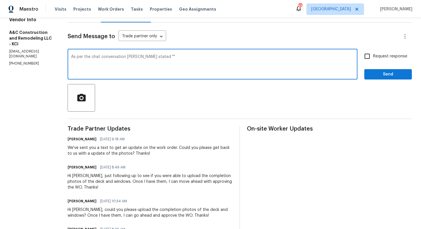
paste textarea "Just talked to the team and the work was completed, but they just never closed …"
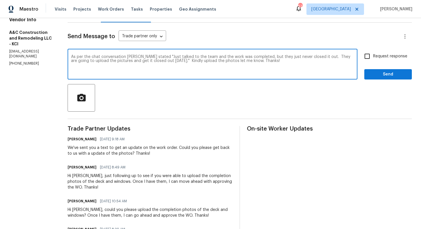
type textarea "As per the chat conversation [PERSON_NAME] stated "Just talked to the team and …"
click at [370, 56] on input "Request response" at bounding box center [367, 56] width 12 height 12
checkbox input "true"
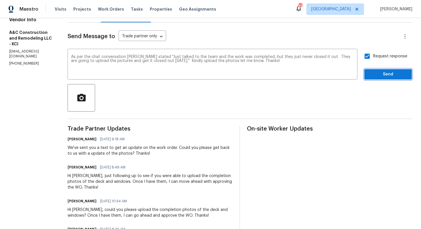
click at [387, 77] on span "Send" at bounding box center [388, 74] width 38 height 7
